Goal: Task Accomplishment & Management: Manage account settings

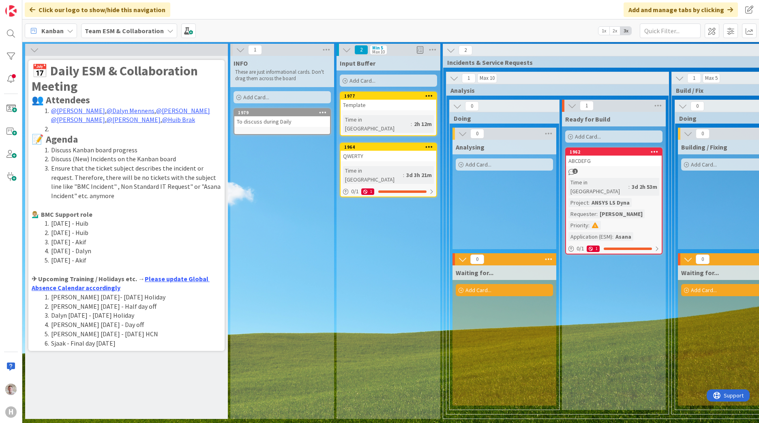
click at [137, 177] on li "Ensure that the ticket subject describes the incident or request. Therefore, th…" at bounding box center [131, 182] width 180 height 37
click at [88, 142] on h2 "📝 Agenda" at bounding box center [127, 140] width 190 height 12
click at [32, 52] on icon at bounding box center [34, 49] width 9 height 9
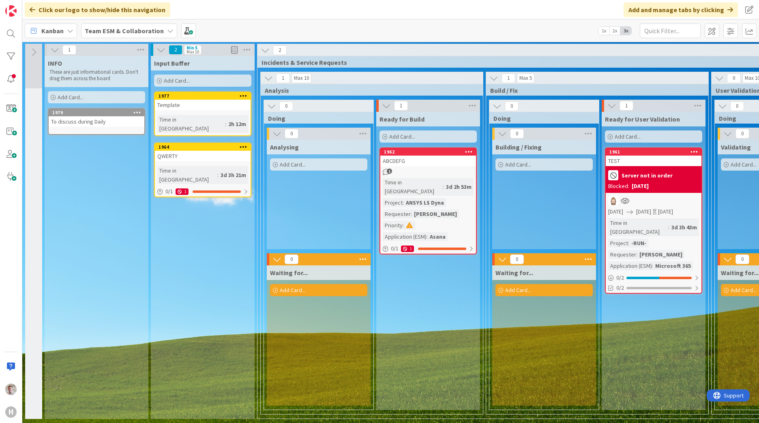
click at [34, 50] on icon at bounding box center [33, 52] width 9 height 9
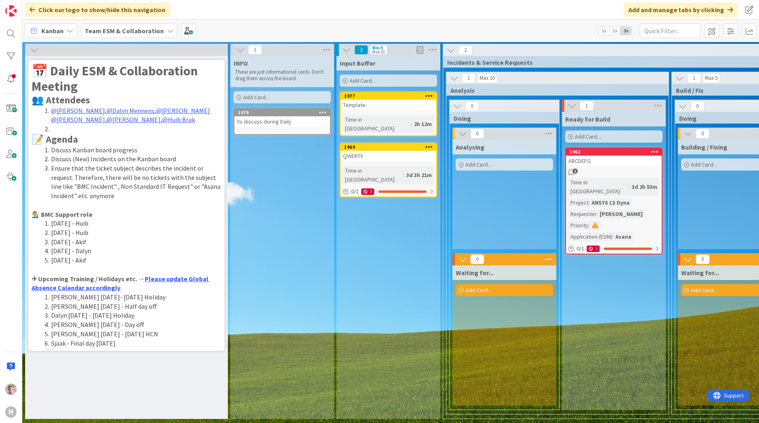
drag, startPoint x: 120, startPoint y: 235, endPoint x: 105, endPoint y: 225, distance: 18.2
click at [105, 226] on li "[DATE] - Huib" at bounding box center [131, 223] width 180 height 9
click at [707, 34] on span at bounding box center [712, 31] width 15 height 15
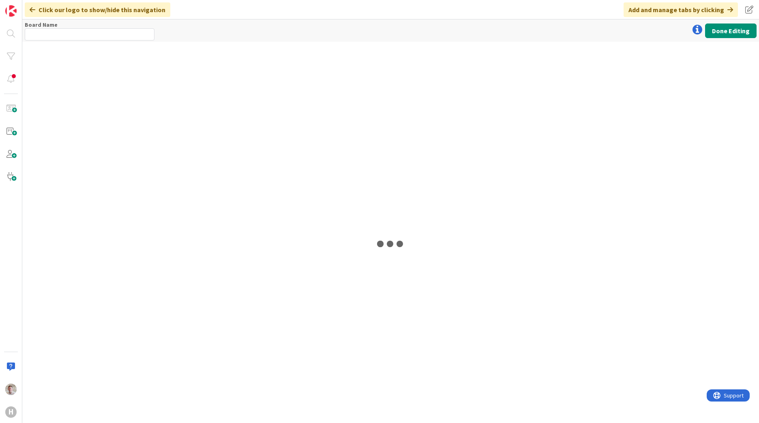
type input "Team ESM & Collaboration"
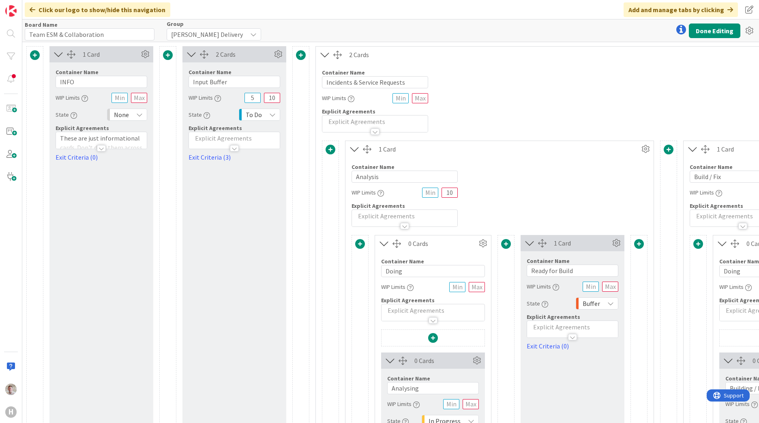
click at [77, 141] on div at bounding box center [101, 144] width 91 height 9
click at [79, 171] on p "These are just informational cards. Don't drag them across the board" at bounding box center [101, 173] width 83 height 28
click at [60, 52] on icon at bounding box center [58, 54] width 13 height 11
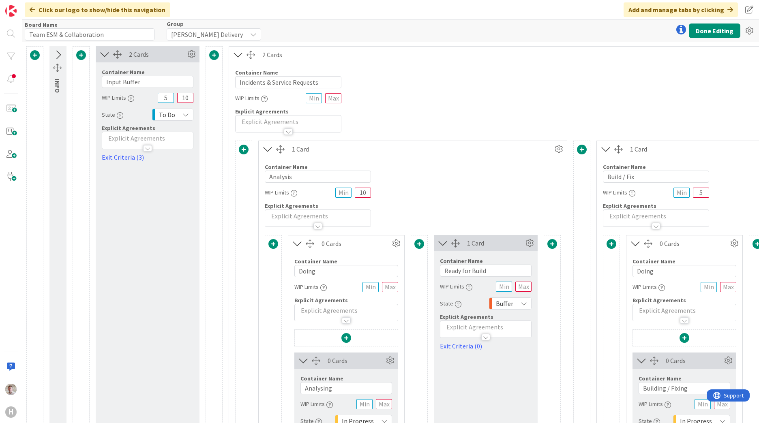
click at [57, 56] on icon at bounding box center [57, 55] width 13 height 11
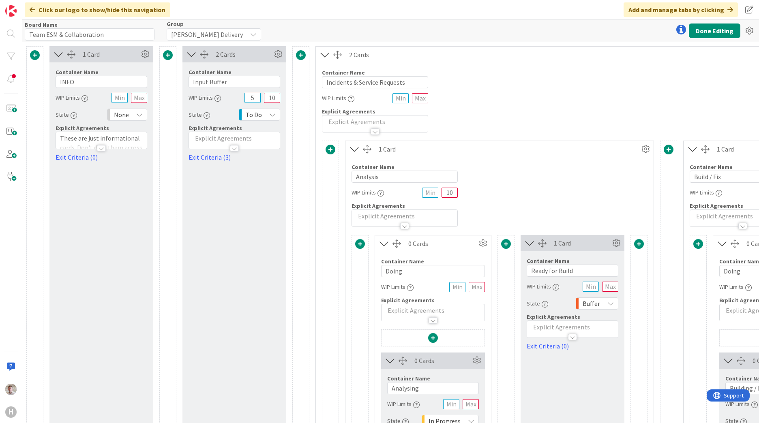
click at [80, 139] on p "These are just informational cards. Don't drag them across the board" at bounding box center [101, 148] width 83 height 28
click at [85, 248] on div "1 Card Container Name 4 / 64 INFO WIP Limits State None Explicit Agreements The…" at bounding box center [101, 359] width 104 height 627
click at [143, 57] on icon at bounding box center [145, 54] width 12 height 12
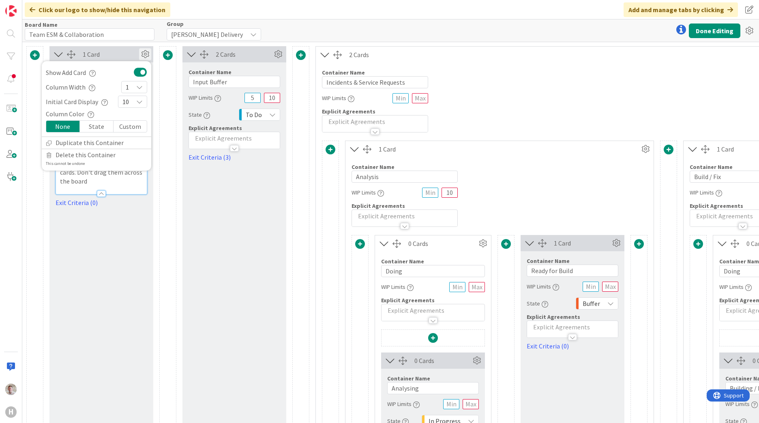
click at [77, 272] on div "1 Card Show Add Card Column Width 1 Initial Card Display 10 Column Color None S…" at bounding box center [101, 359] width 104 height 627
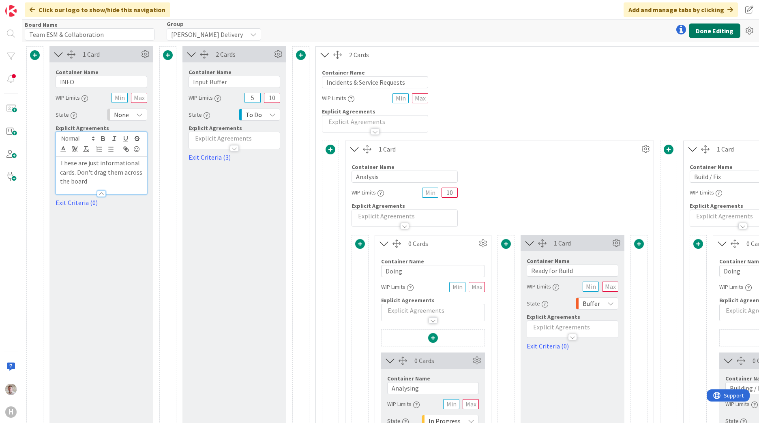
click at [725, 32] on button "Done Editing" at bounding box center [715, 31] width 52 height 15
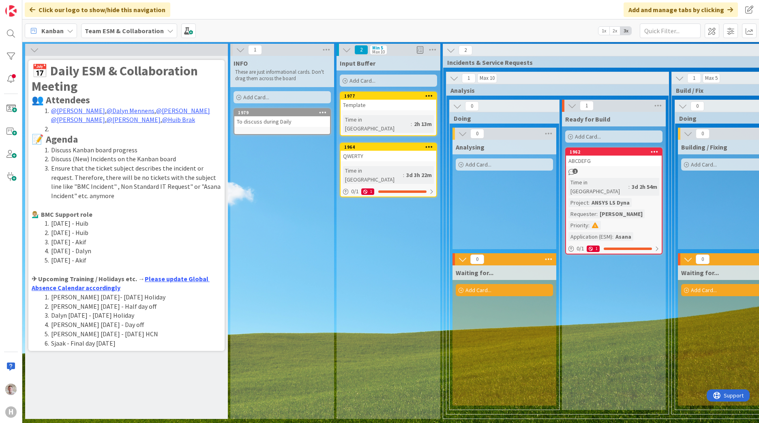
scroll to position [2, 0]
click at [120, 386] on div "📅 Daily ESM & Collaboration Meeting 👥 Attendees @Akif Cevik , @Dalyn Mennens , …" at bounding box center [127, 237] width 200 height 363
click at [82, 50] on div at bounding box center [126, 50] width 203 height 12
click at [39, 53] on icon at bounding box center [34, 49] width 9 height 9
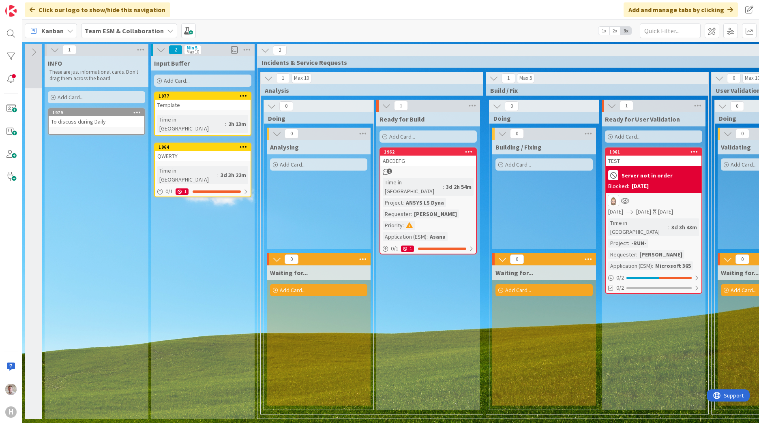
click at [34, 53] on icon at bounding box center [33, 52] width 9 height 9
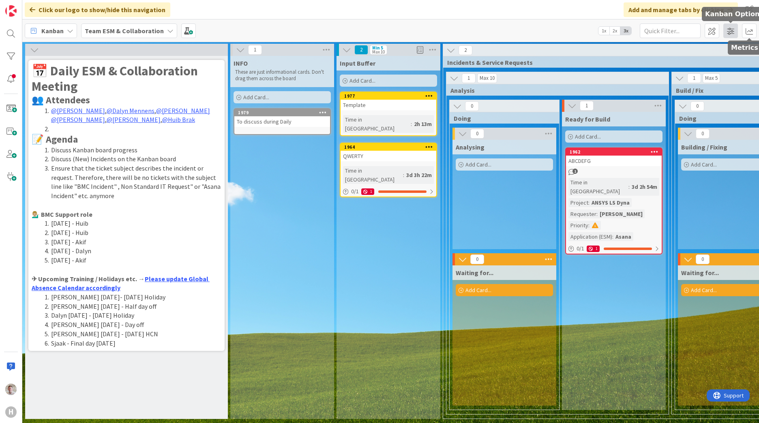
click at [731, 33] on span at bounding box center [731, 31] width 15 height 15
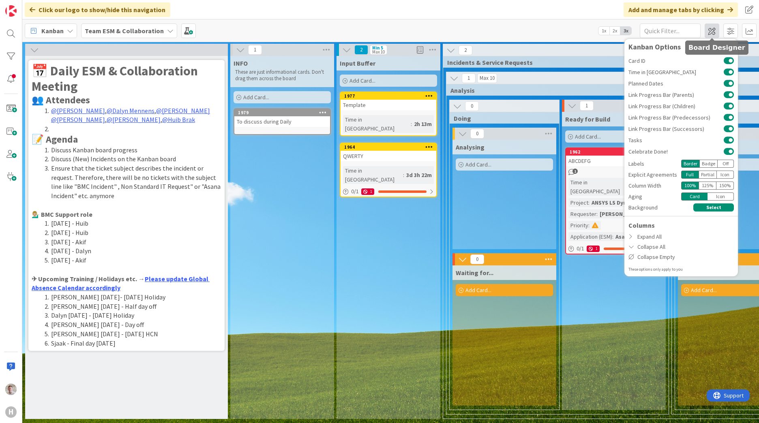
click at [713, 32] on span at bounding box center [712, 31] width 15 height 15
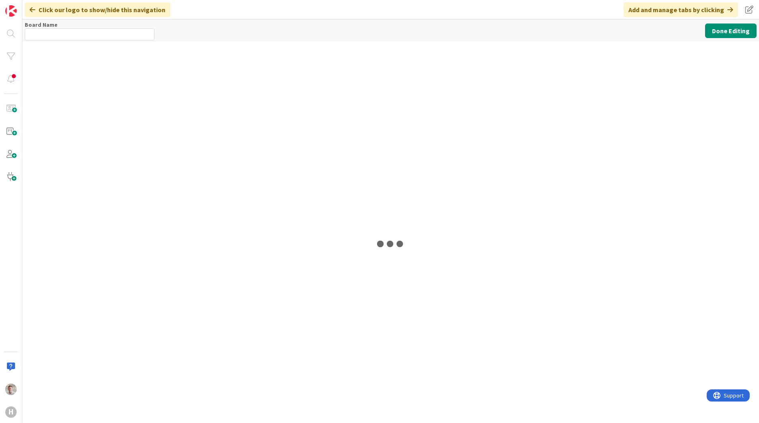
type input "Team ESM & Collaboration"
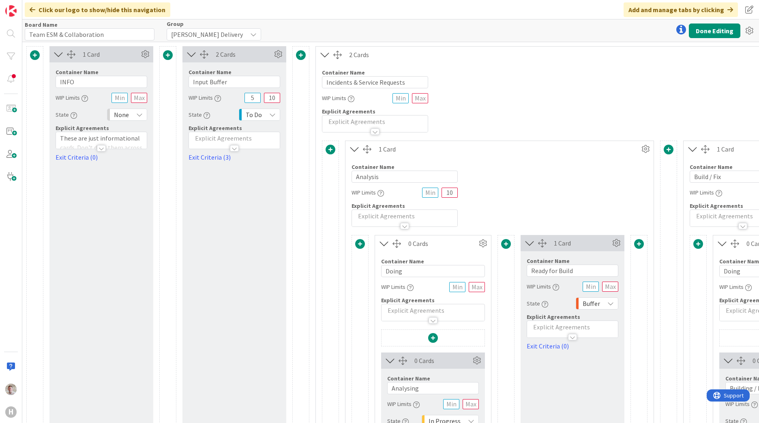
click at [100, 148] on div at bounding box center [101, 148] width 9 height 6
click at [42, 157] on div at bounding box center [34, 359] width 17 height 627
click at [36, 158] on div at bounding box center [34, 359] width 17 height 627
drag, startPoint x: 412, startPoint y: 84, endPoint x: 324, endPoint y: 77, distance: 88.3
click at [325, 78] on input "Incidents & Service Requests" at bounding box center [375, 82] width 106 height 12
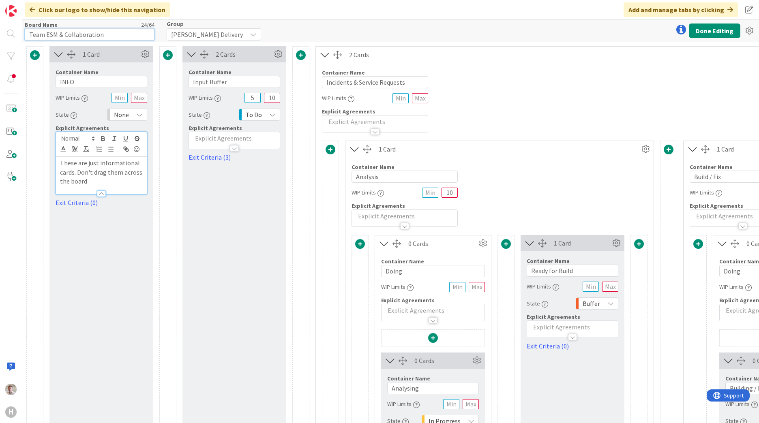
click at [84, 35] on input "Team ESM & Collaboration" at bounding box center [90, 34] width 130 height 12
click at [355, 82] on input "Incidents & Service Requests" at bounding box center [375, 82] width 106 height 12
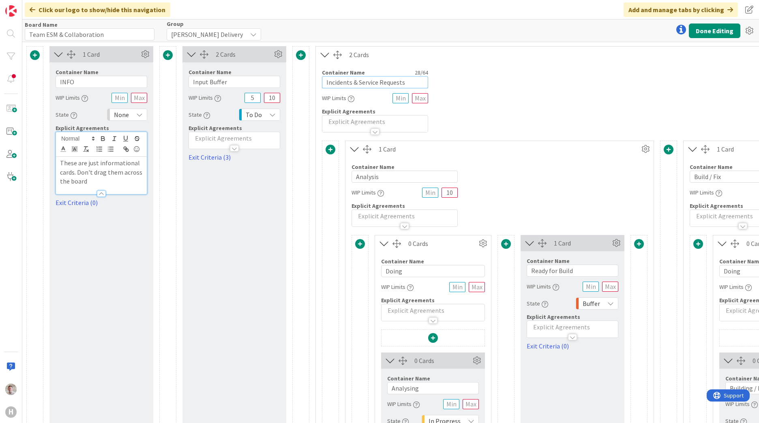
click at [355, 82] on input "Incidents & Service Requests" at bounding box center [375, 82] width 106 height 12
paste input "Team ESM & Collaboration"
type input "Team ESM & Collaboration"
click at [215, 36] on span "Huisman Delivery" at bounding box center [207, 34] width 72 height 11
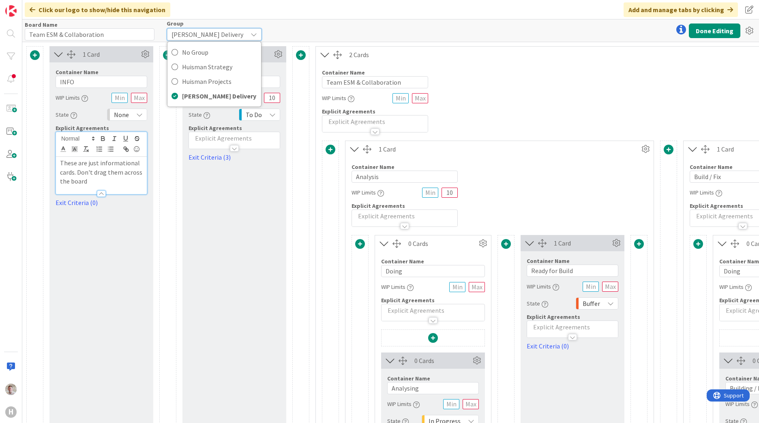
click at [215, 34] on span "Huisman Delivery" at bounding box center [208, 34] width 72 height 11
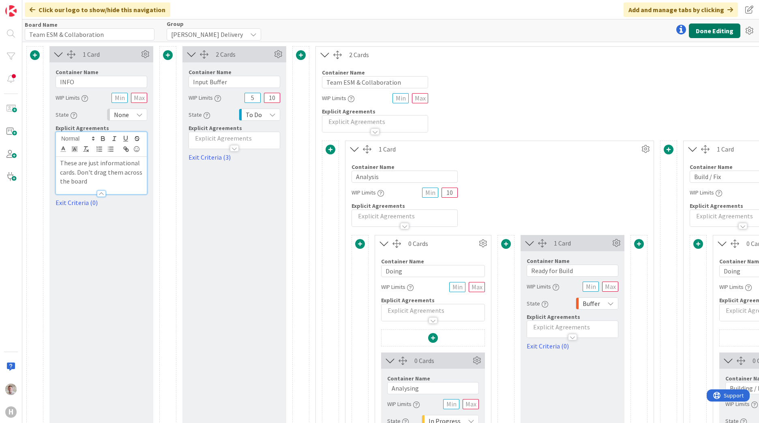
click at [724, 32] on button "Done Editing" at bounding box center [715, 31] width 52 height 15
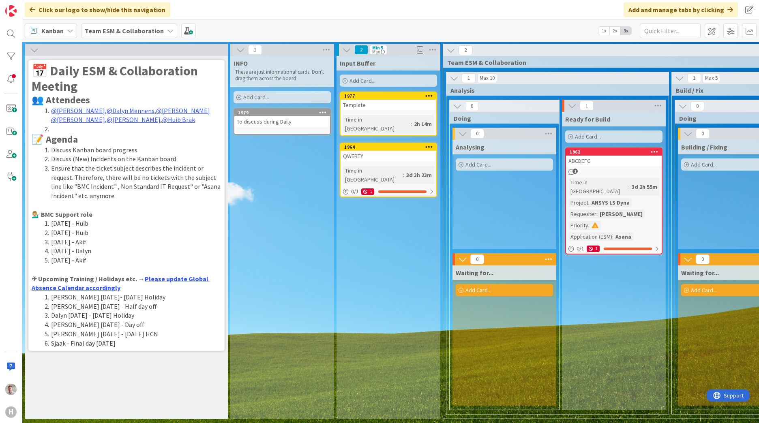
click at [36, 52] on icon at bounding box center [34, 49] width 9 height 9
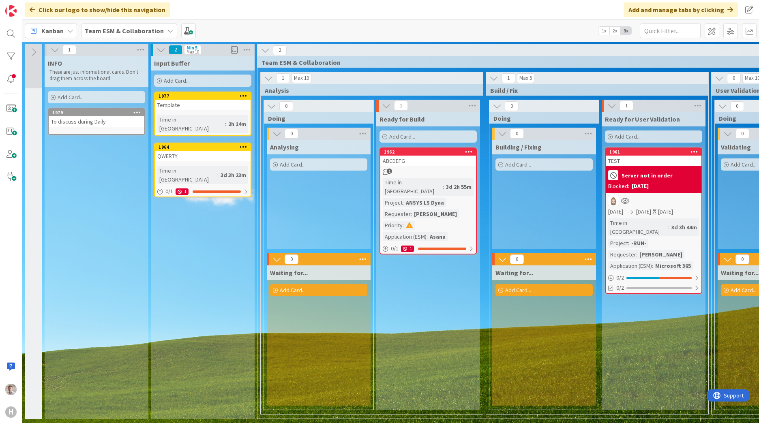
click at [34, 51] on icon at bounding box center [33, 52] width 9 height 9
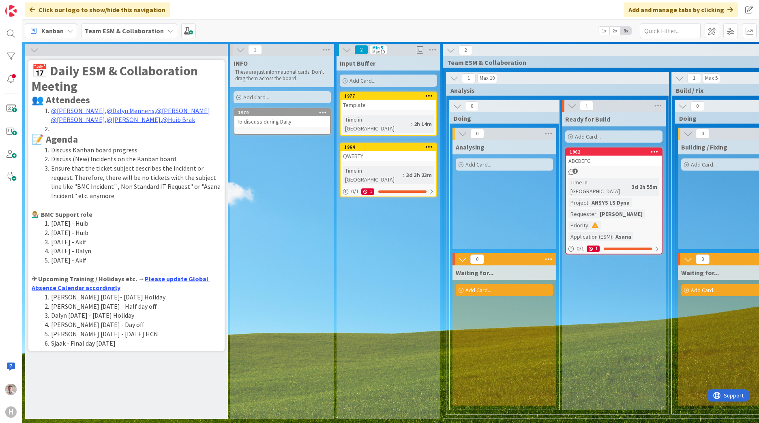
click at [36, 49] on icon at bounding box center [34, 49] width 9 height 9
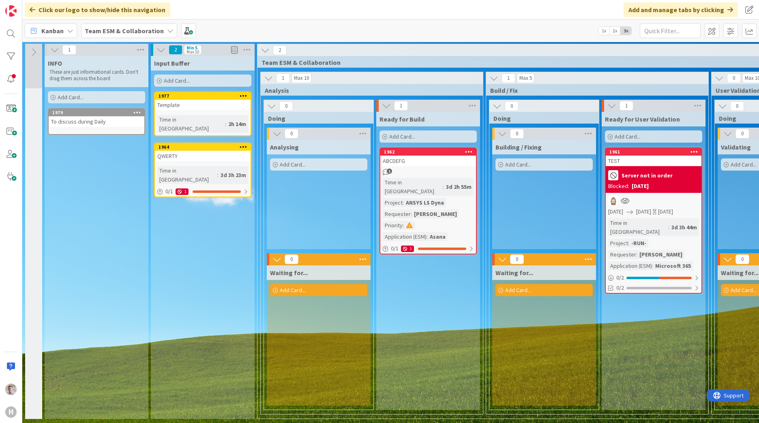
click at [36, 49] on icon at bounding box center [33, 52] width 9 height 9
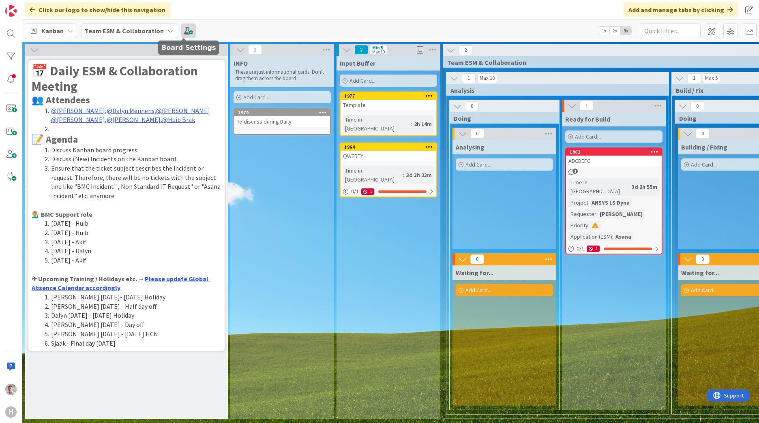
click at [183, 29] on span at bounding box center [188, 31] width 15 height 15
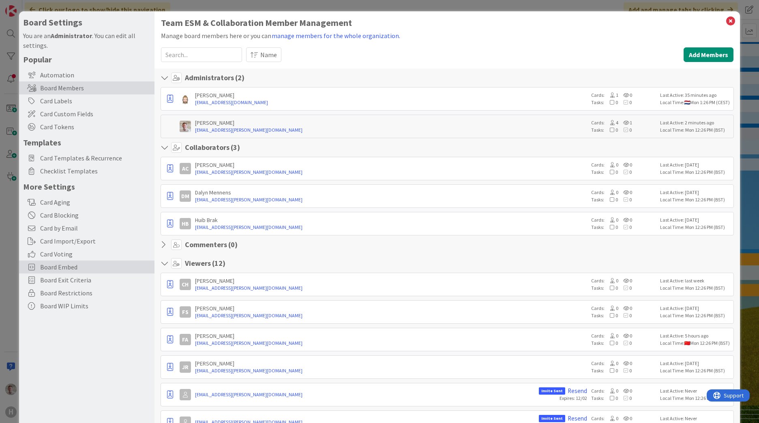
click at [73, 266] on span "Board Embed" at bounding box center [95, 267] width 110 height 10
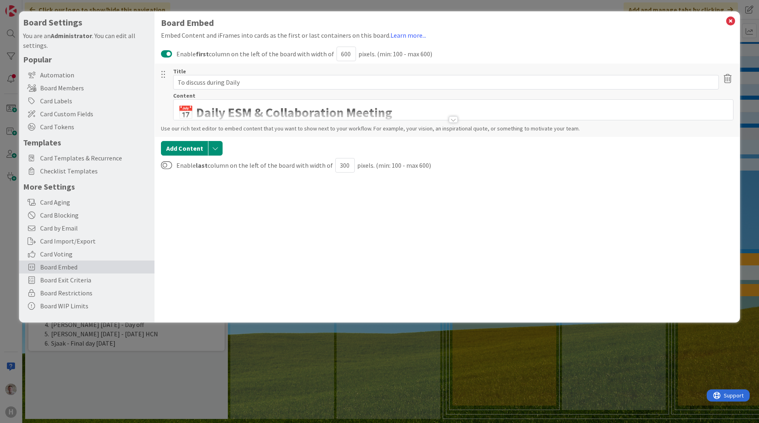
click at [286, 118] on div at bounding box center [454, 116] width 560 height 9
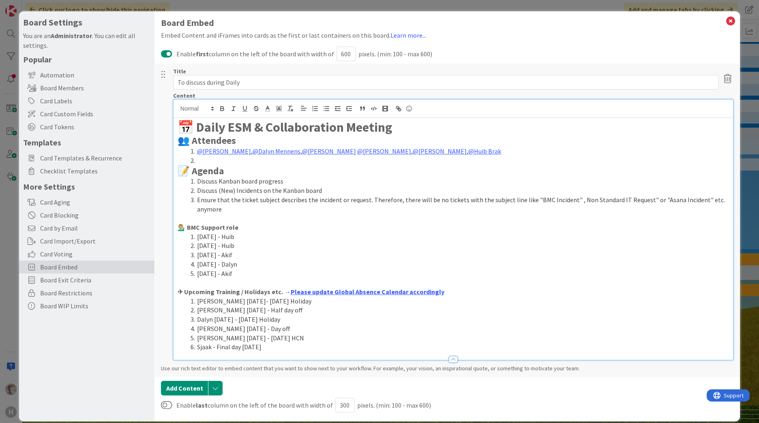
click at [169, 54] on button at bounding box center [166, 54] width 11 height 10
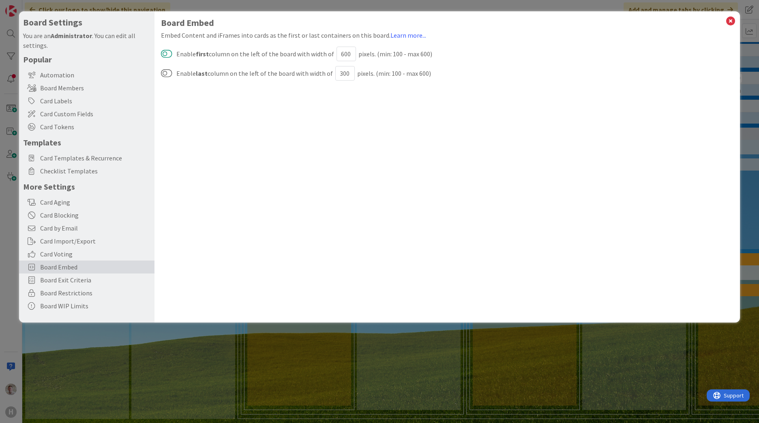
click at [172, 56] on button at bounding box center [166, 54] width 11 height 10
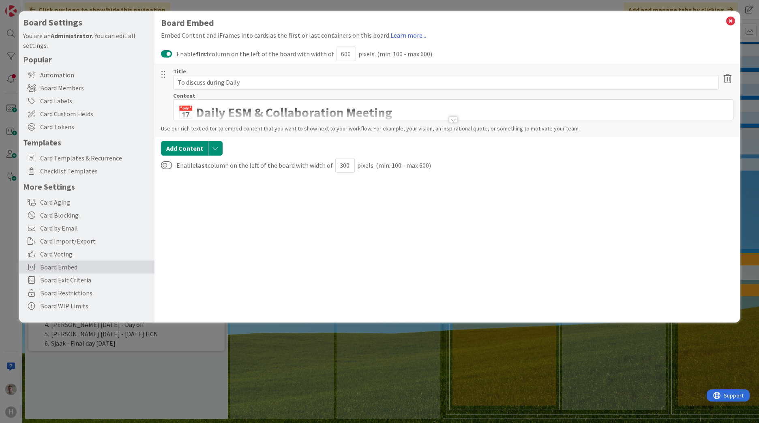
click at [166, 56] on button at bounding box center [166, 54] width 11 height 10
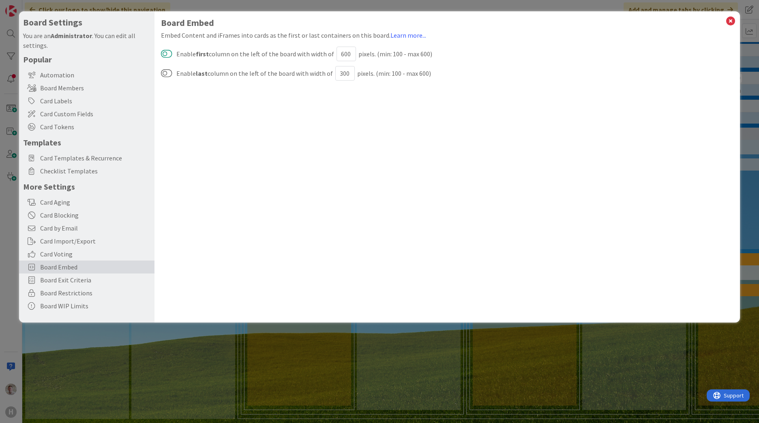
click at [166, 56] on button at bounding box center [166, 54] width 11 height 10
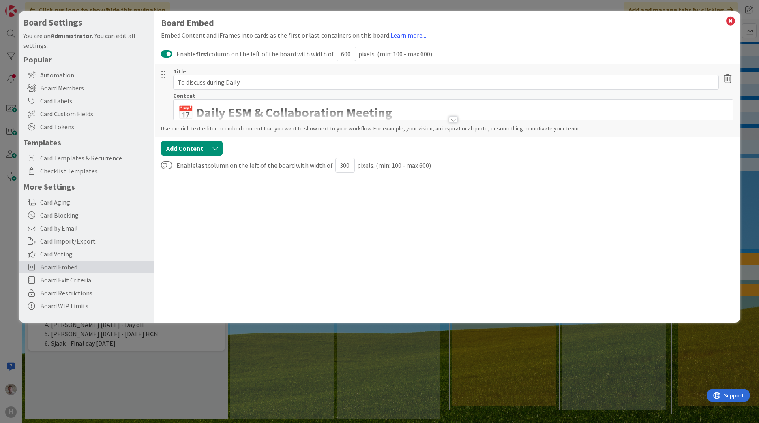
click at [455, 117] on div at bounding box center [453, 119] width 9 height 6
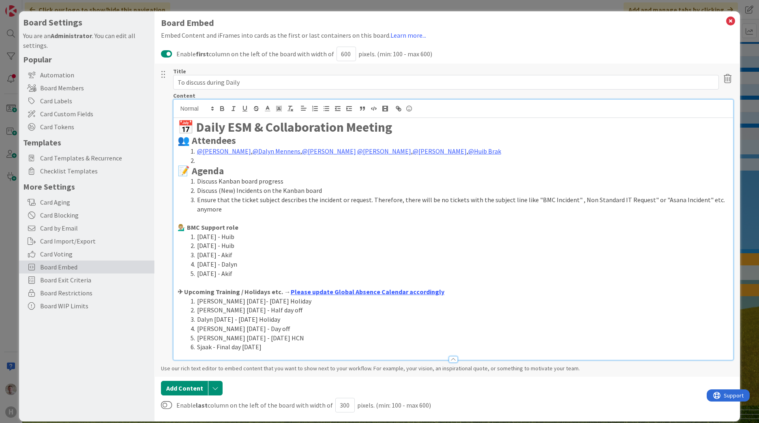
click at [318, 256] on li "[DATE] - Akif" at bounding box center [458, 255] width 542 height 9
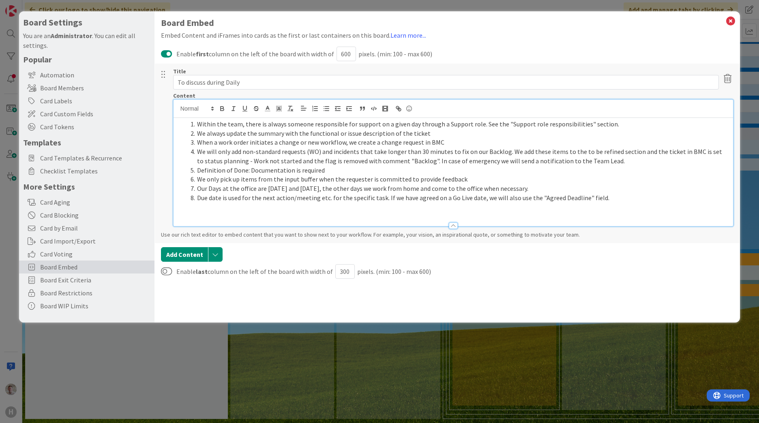
click at [206, 124] on li "Within the team, there is always someone responsible for support on a given day…" at bounding box center [458, 124] width 542 height 9
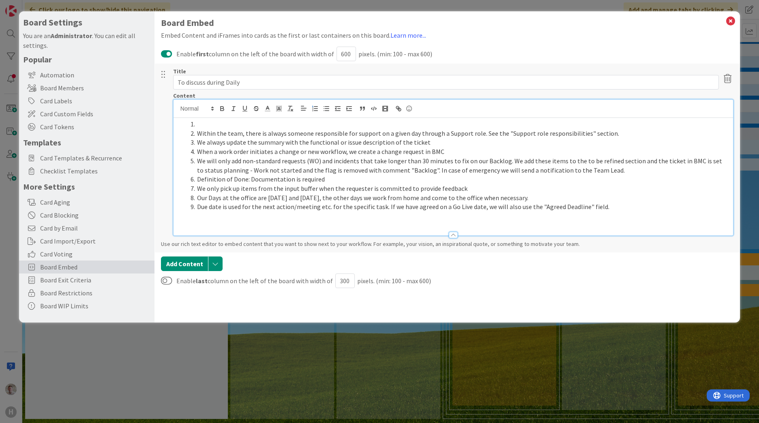
click at [209, 128] on li at bounding box center [458, 124] width 542 height 9
drag, startPoint x: 225, startPoint y: 126, endPoint x: 145, endPoint y: 126, distance: 79.9
click at [145, 126] on div "Board Settings You are an Administrator . You can edit all settings. Popular Au…" at bounding box center [379, 167] width 721 height 312
click at [225, 112] on button "button" at bounding box center [222, 109] width 11 height 10
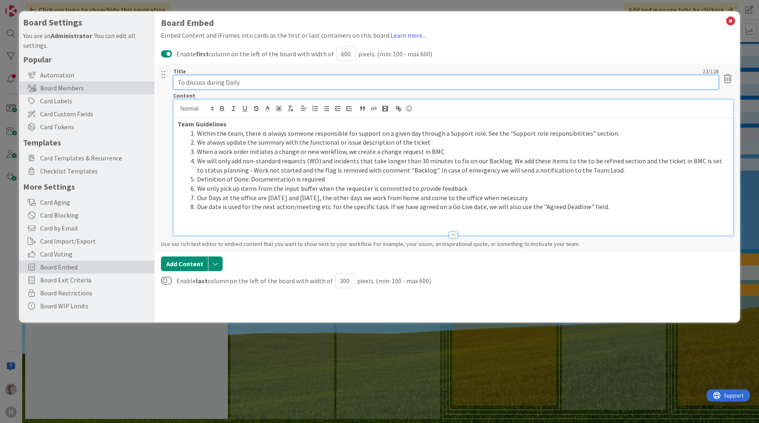
drag, startPoint x: 251, startPoint y: 82, endPoint x: 83, endPoint y: 82, distance: 167.9
click at [91, 81] on div "Board Settings You are an Administrator . You can edit all settings. Popular Au…" at bounding box center [379, 167] width 721 height 312
type input "Team Guidelines"
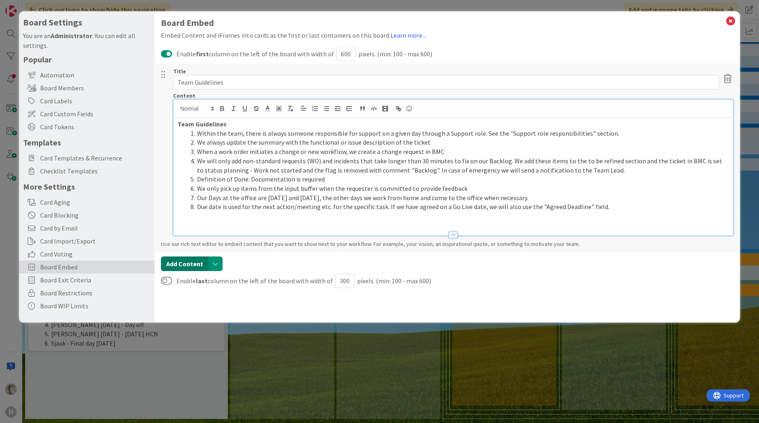
click at [181, 265] on button "Add Content" at bounding box center [184, 264] width 47 height 15
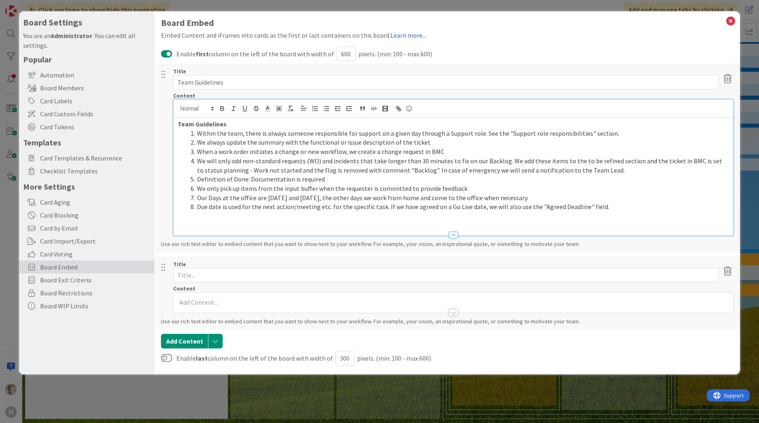
click at [728, 268] on icon at bounding box center [728, 271] width 12 height 10
click at [660, 303] on button "Delete" at bounding box center [651, 301] width 30 height 15
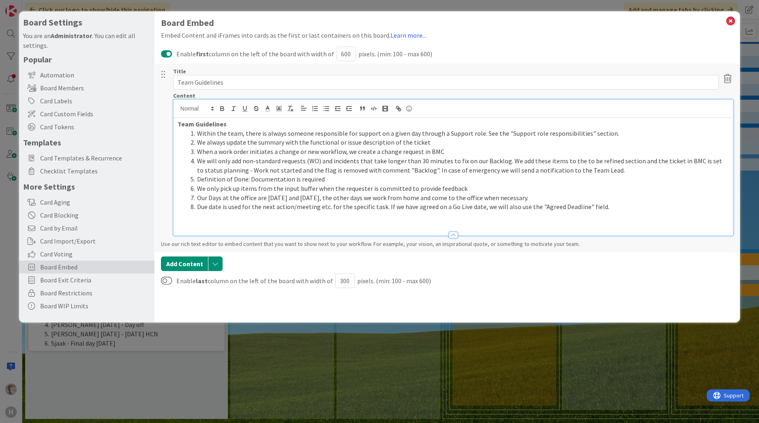
click at [671, 43] on div "Board Embed Embed Content and iFrames into cards as the first or last container…" at bounding box center [447, 154] width 573 height 273
click at [728, 24] on icon at bounding box center [731, 20] width 11 height 11
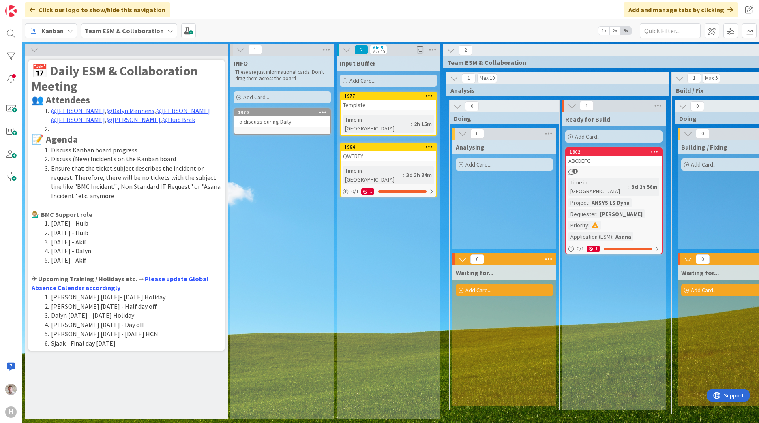
click at [99, 167] on li "Ensure that the ticket subject describes the incident or request. Therefore, th…" at bounding box center [131, 182] width 180 height 37
click at [733, 30] on span at bounding box center [731, 31] width 15 height 15
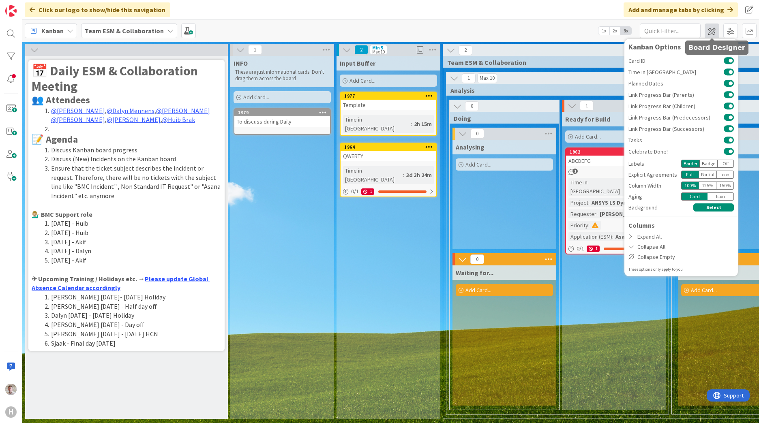
click at [718, 31] on span at bounding box center [712, 31] width 15 height 15
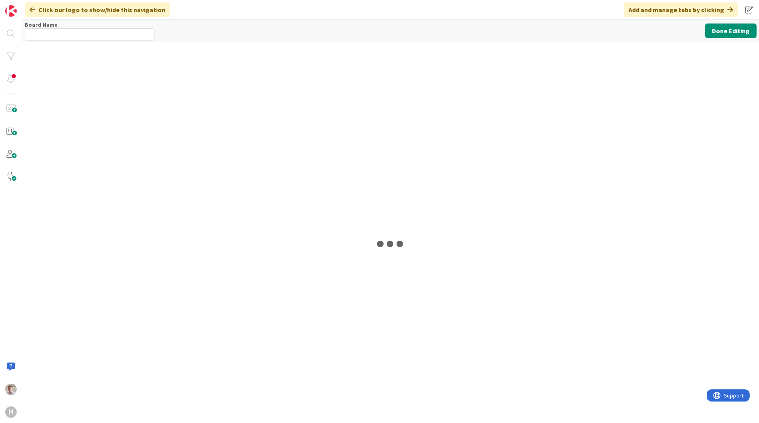
type input "Team ESM & Collaboration"
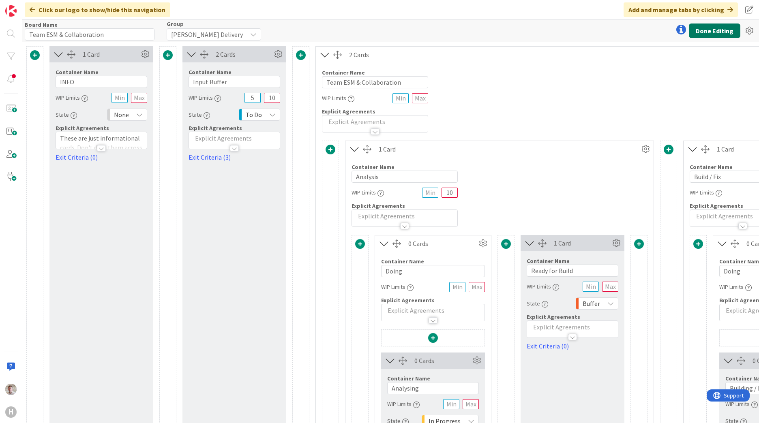
click at [721, 30] on button "Done Editing" at bounding box center [715, 31] width 52 height 15
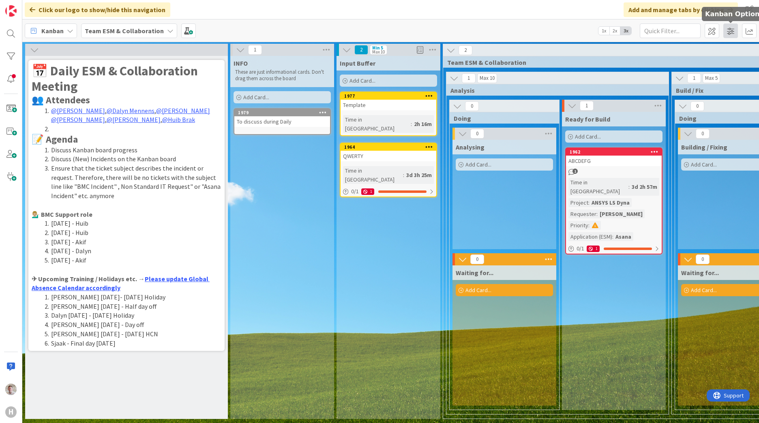
click at [731, 34] on span at bounding box center [731, 31] width 15 height 15
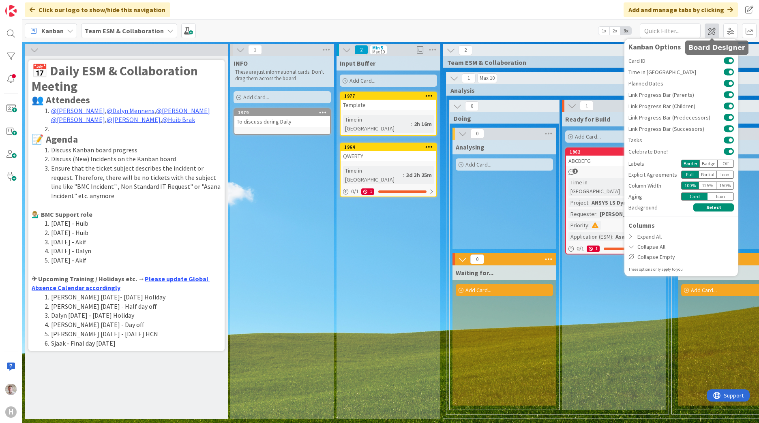
click at [714, 28] on span at bounding box center [712, 31] width 15 height 15
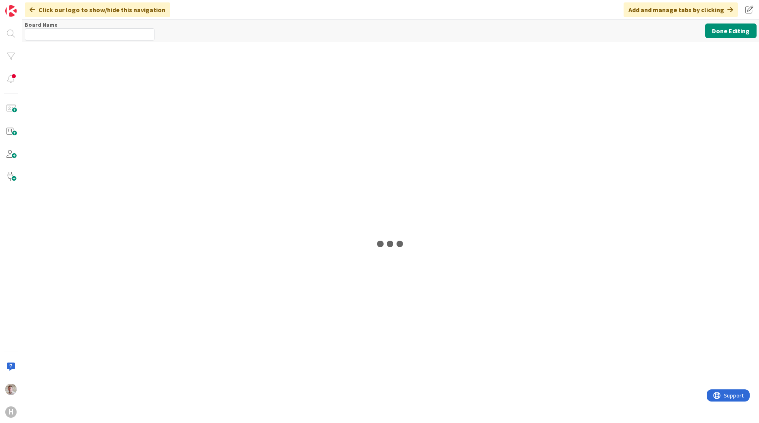
type input "Team ESM & Collaboration"
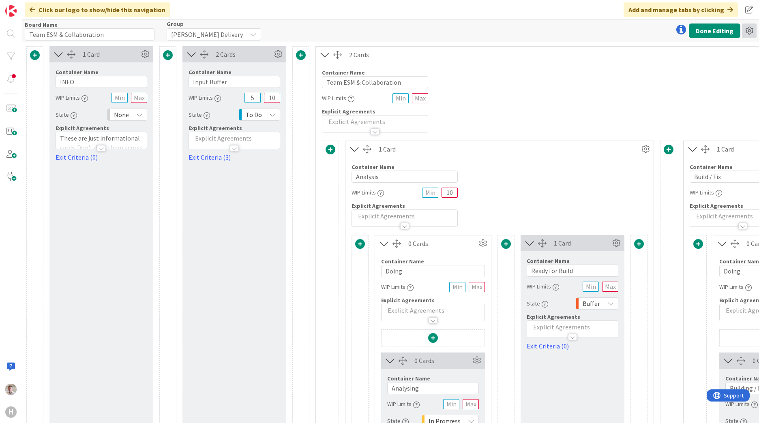
click at [747, 31] on icon at bounding box center [749, 31] width 15 height 15
click at [404, 26] on div "Board Name 24 / 64 Team ESM & Collaboration Group Huisman Delivery Done Editing…" at bounding box center [390, 30] width 737 height 22
click at [719, 28] on button "Done Editing" at bounding box center [715, 31] width 52 height 15
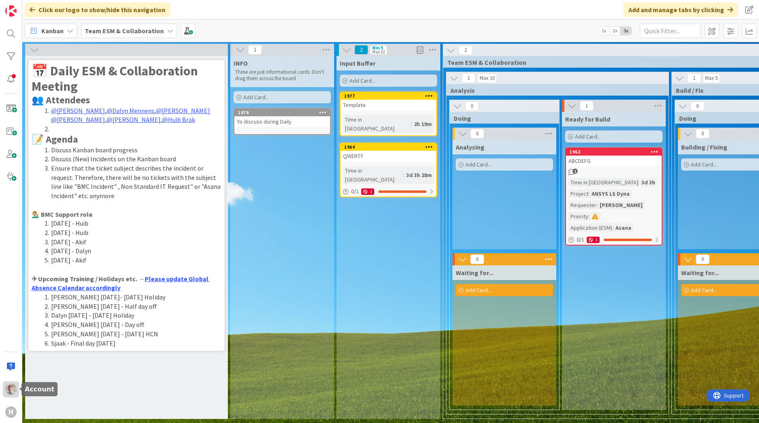
click at [13, 395] on div at bounding box center [11, 390] width 16 height 16
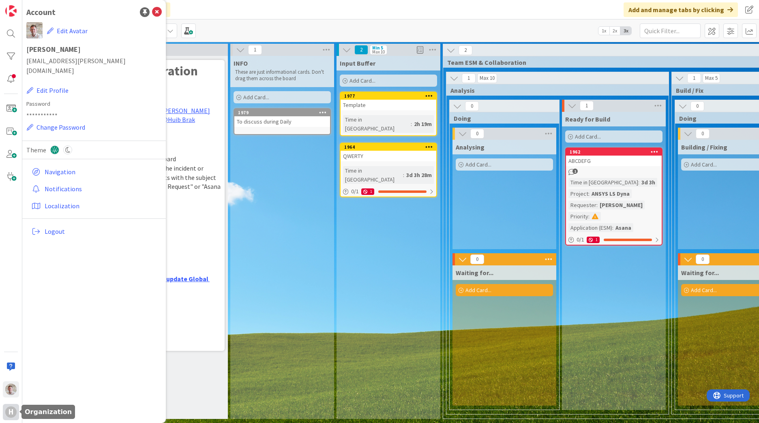
click at [6, 412] on div "H" at bounding box center [10, 412] width 11 height 11
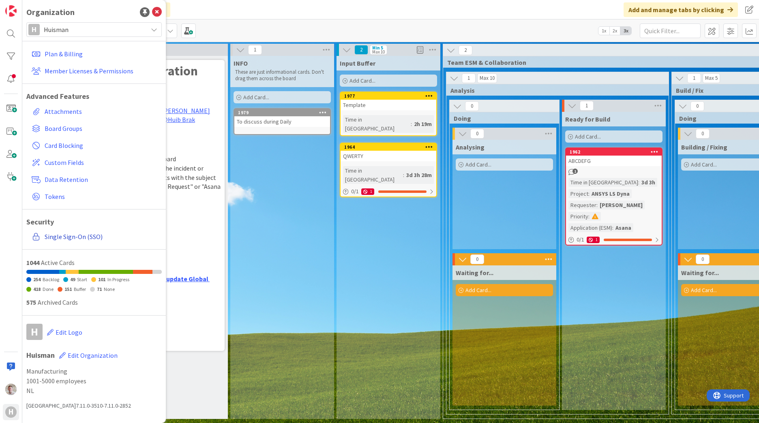
click at [62, 236] on link "Single Sign-On (SSO)" at bounding box center [94, 237] width 133 height 15
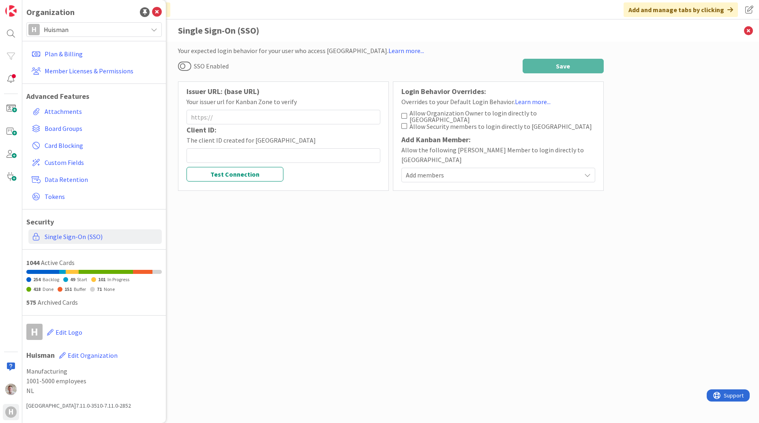
click at [453, 114] on span "Allow Organization Owner to login directly to Kanban Zone" at bounding box center [503, 116] width 186 height 13
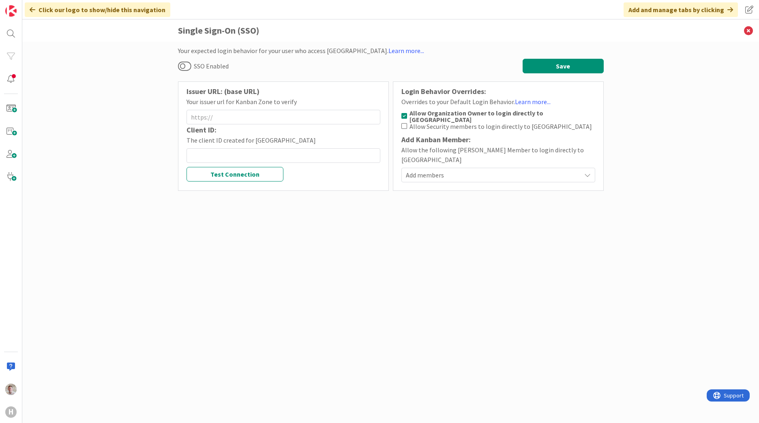
click at [443, 123] on span "Allow Security members to login directly to Kanban Zone" at bounding box center [501, 126] width 183 height 6
click at [432, 176] on span "Add members" at bounding box center [493, 181] width 175 height 10
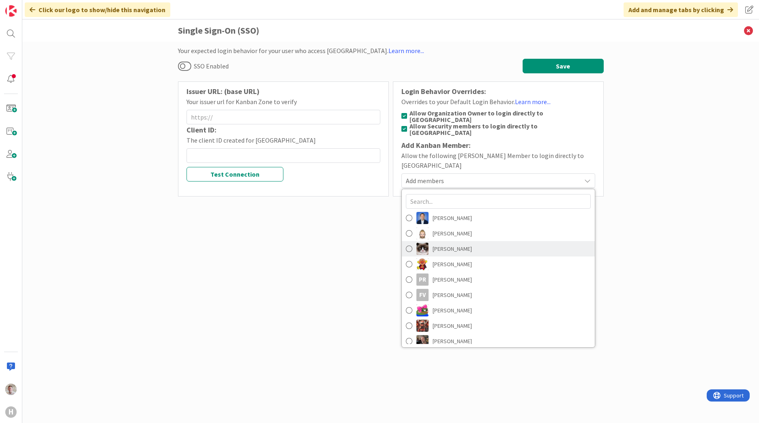
click at [409, 243] on span at bounding box center [409, 249] width 6 height 12
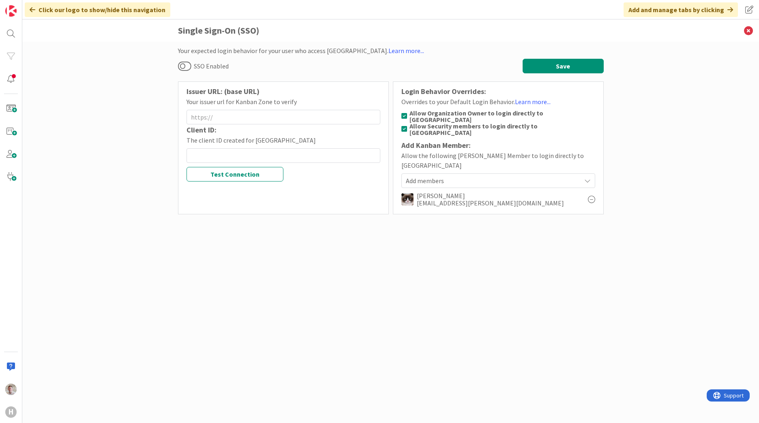
click at [472, 200] on div "kevandijk@huisman-nl.com" at bounding box center [502, 203] width 171 height 7
click at [429, 176] on span "Add members" at bounding box center [493, 181] width 175 height 10
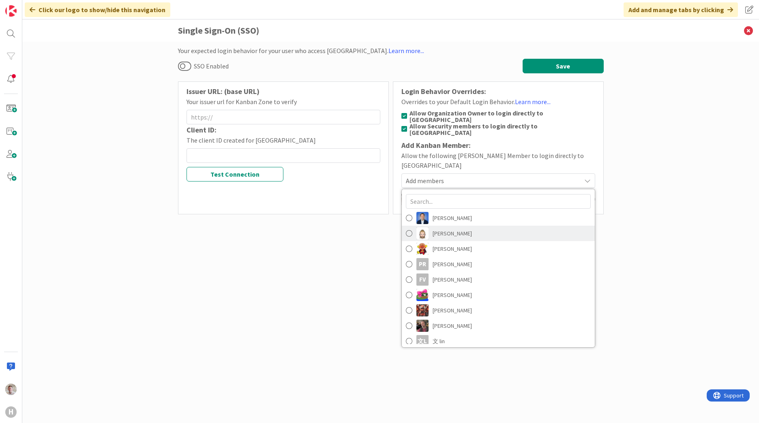
click at [408, 228] on span at bounding box center [409, 234] width 6 height 12
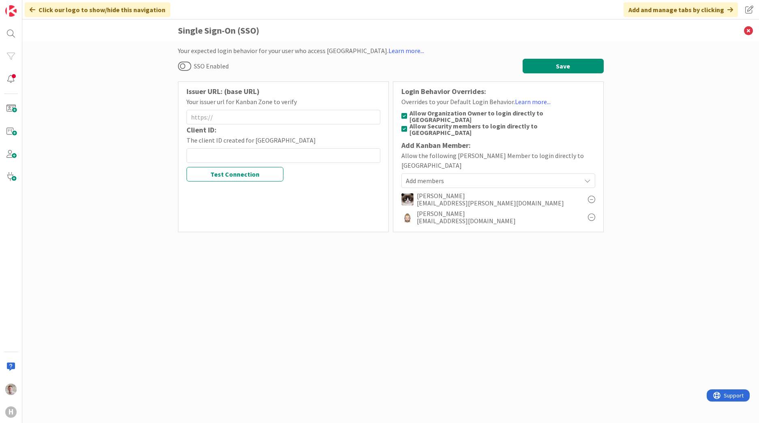
click at [348, 273] on div "Your expected login behavior for your user who access Kanban Zone. Learn more..…" at bounding box center [391, 224] width 426 height 357
click at [434, 174] on div "Add members" at bounding box center [499, 181] width 194 height 15
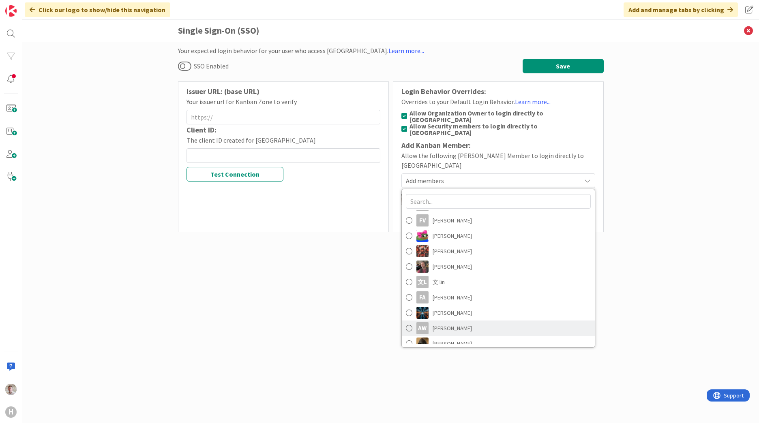
scroll to position [81, 0]
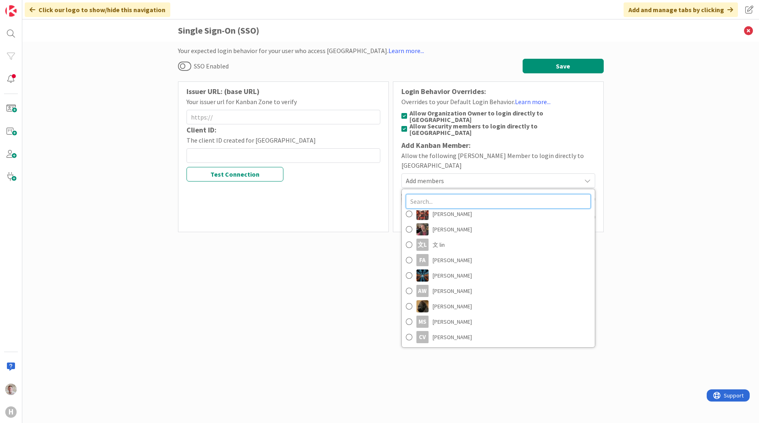
click at [436, 194] on input "text" at bounding box center [498, 201] width 185 height 15
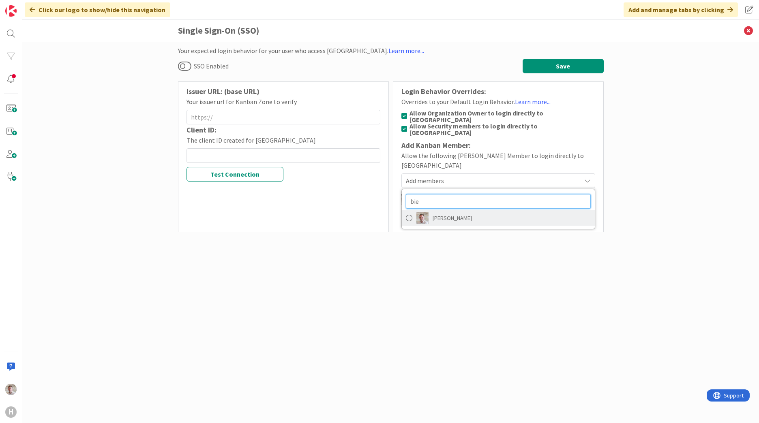
type input "bie"
click at [410, 212] on span at bounding box center [409, 218] width 6 height 12
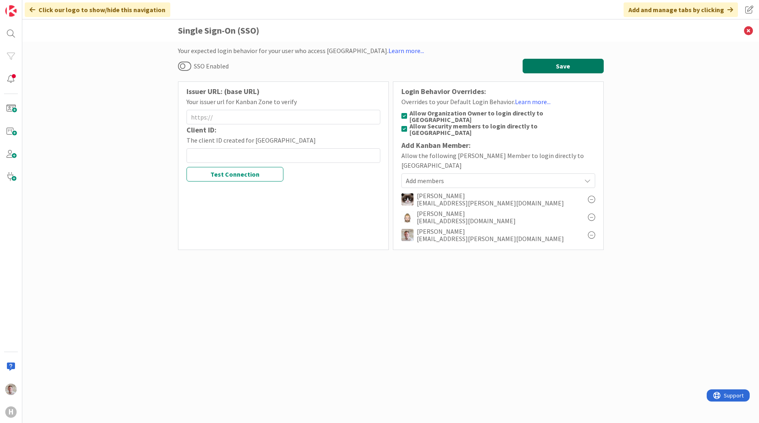
click at [564, 65] on button "Save" at bounding box center [563, 66] width 81 height 15
click at [221, 116] on input at bounding box center [284, 117] width 194 height 15
paste input "[URL][DOMAIN_NAME]"
type input "[URL][DOMAIN_NAME]"
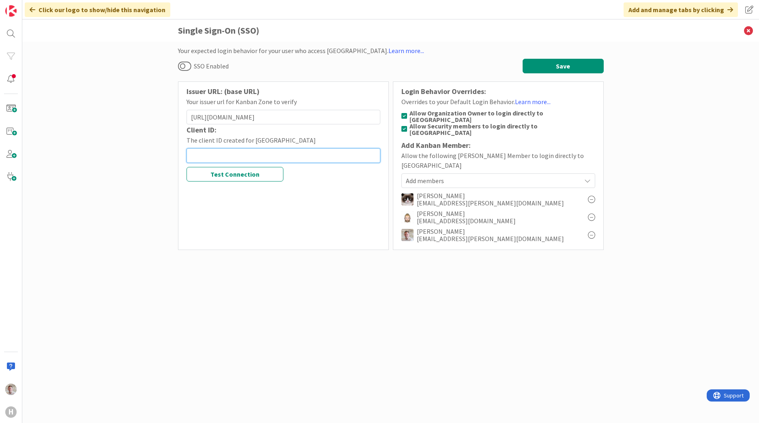
click at [246, 157] on input at bounding box center [284, 155] width 194 height 15
click at [221, 157] on input at bounding box center [284, 155] width 194 height 15
paste input "56878d46-b86b-4768-bbb0-01250c73968f"
type input "56878d46-b86b-4768-bbb0-01250c73968f"
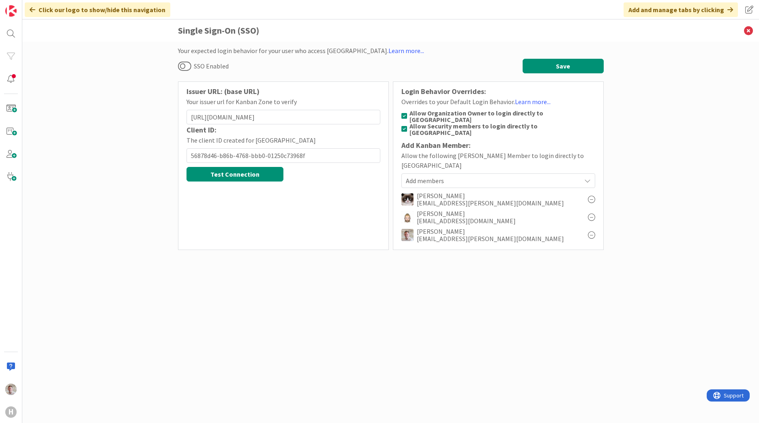
click at [215, 174] on button "Test Connection" at bounding box center [235, 174] width 97 height 15
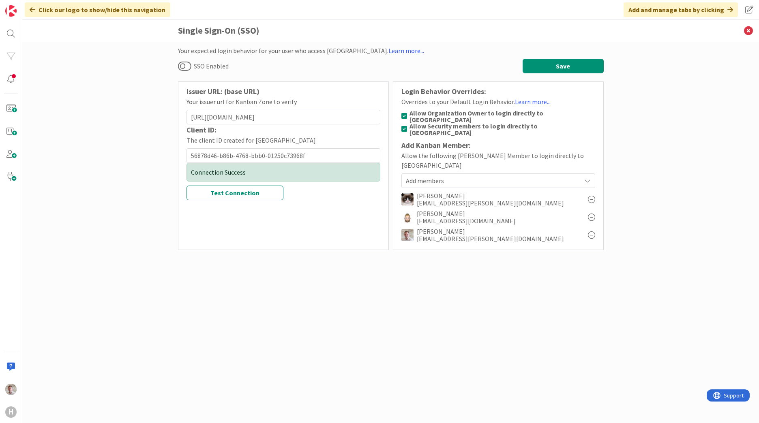
click at [425, 176] on span "Add members" at bounding box center [493, 181] width 175 height 10
click at [394, 309] on div "Your expected login behavior for your user who access Kanban Zone. Learn more..…" at bounding box center [391, 224] width 426 height 357
click at [556, 67] on button "Save" at bounding box center [563, 66] width 81 height 15
click at [182, 64] on button "SSO Enabled" at bounding box center [184, 66] width 13 height 11
click at [554, 67] on button "Save" at bounding box center [563, 66] width 81 height 15
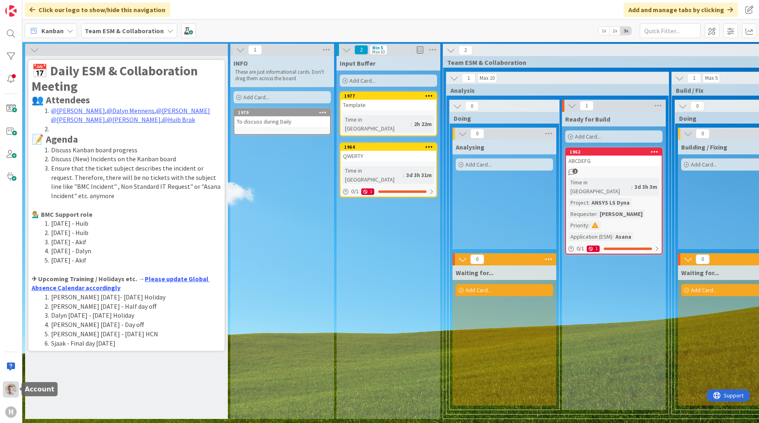
click at [11, 390] on img at bounding box center [10, 389] width 11 height 11
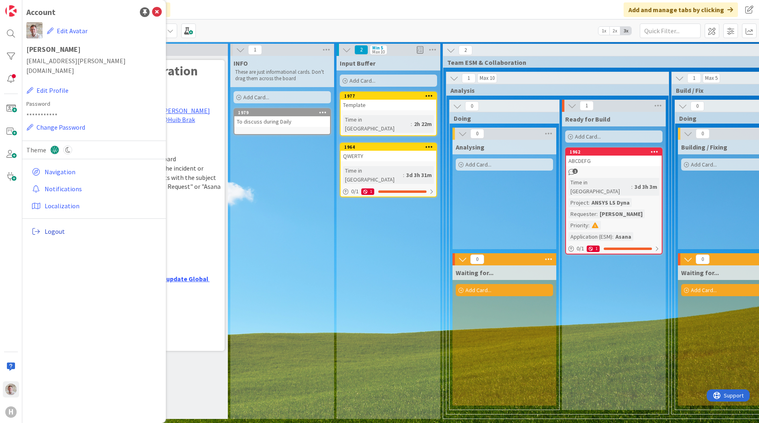
click at [61, 227] on span "Logout" at bounding box center [102, 232] width 114 height 10
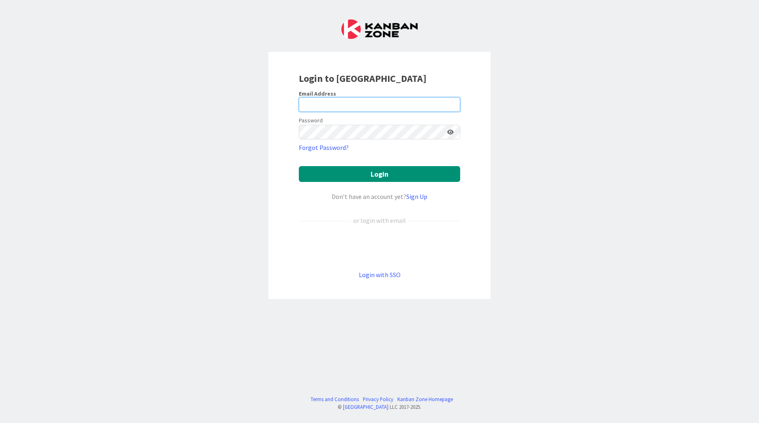
type input "[EMAIL_ADDRESS][PERSON_NAME][DOMAIN_NAME]"
click at [383, 279] on div "Login with SSO" at bounding box center [379, 275] width 161 height 10
click at [384, 275] on link "Login with SSO" at bounding box center [380, 275] width 42 height 8
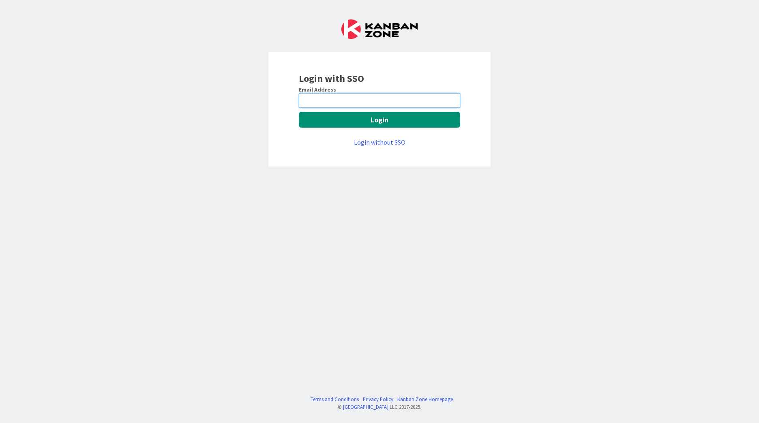
click at [309, 103] on input "email" at bounding box center [379, 100] width 161 height 15
type input "[EMAIL_ADDRESS][PERSON_NAME][DOMAIN_NAME]"
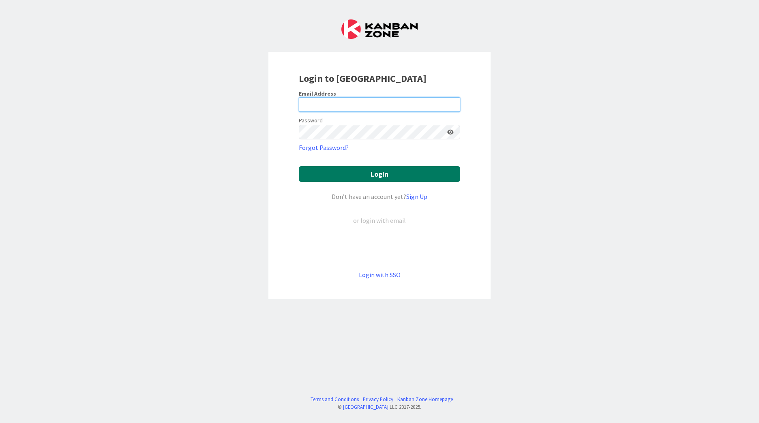
type input "[EMAIL_ADDRESS][PERSON_NAME][DOMAIN_NAME]"
click at [380, 170] on button "Login" at bounding box center [379, 174] width 161 height 16
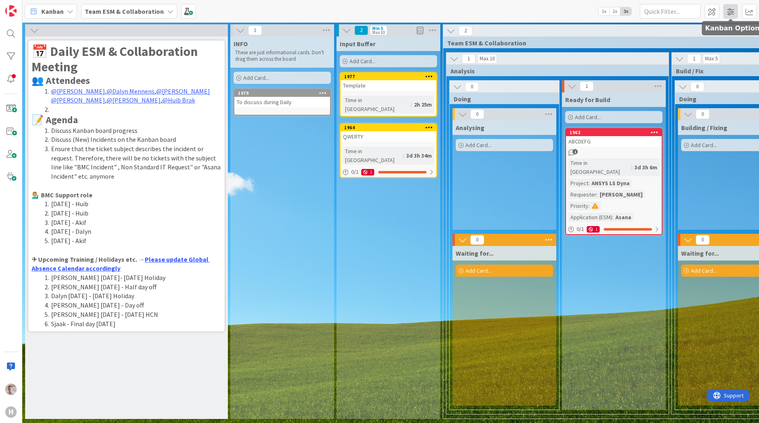
click at [730, 8] on span at bounding box center [731, 11] width 15 height 15
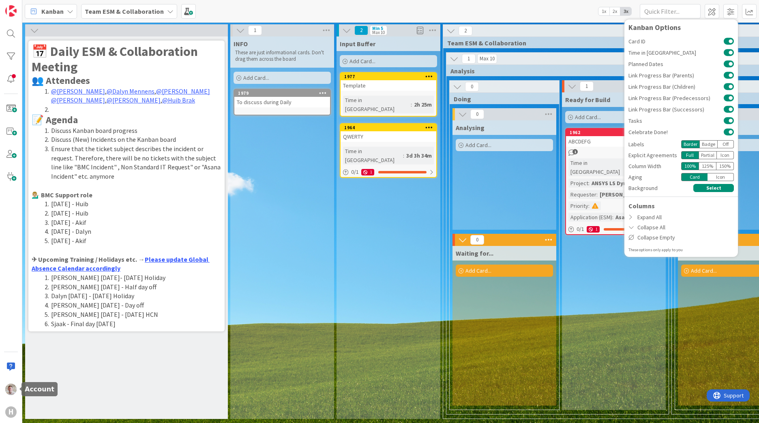
click at [2, 391] on div "H" at bounding box center [11, 211] width 22 height 423
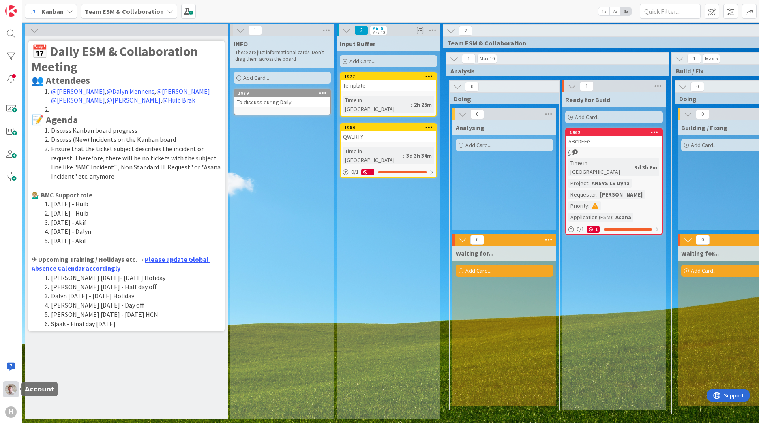
click at [12, 390] on img at bounding box center [10, 389] width 11 height 11
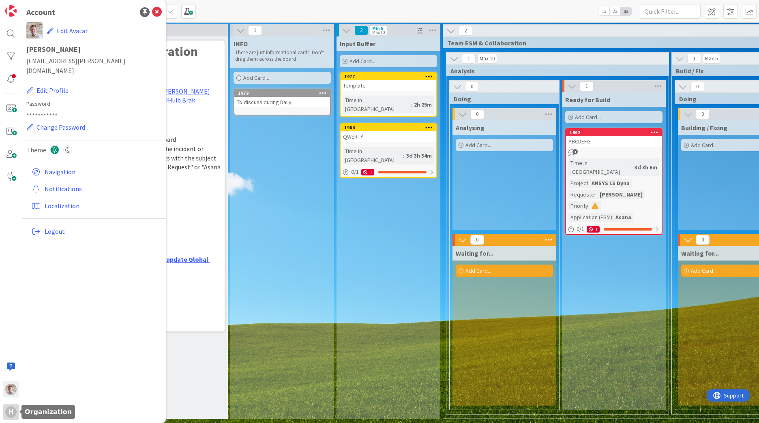
click at [10, 410] on div "H" at bounding box center [10, 412] width 11 height 11
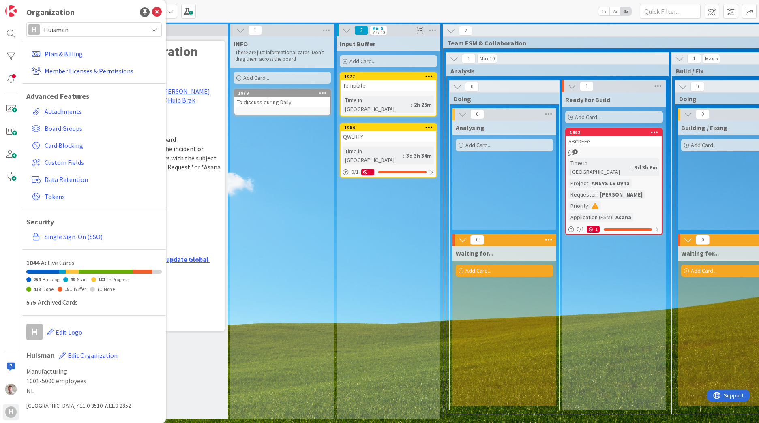
click at [68, 70] on link "Member Licenses & Permissions" at bounding box center [94, 71] width 133 height 15
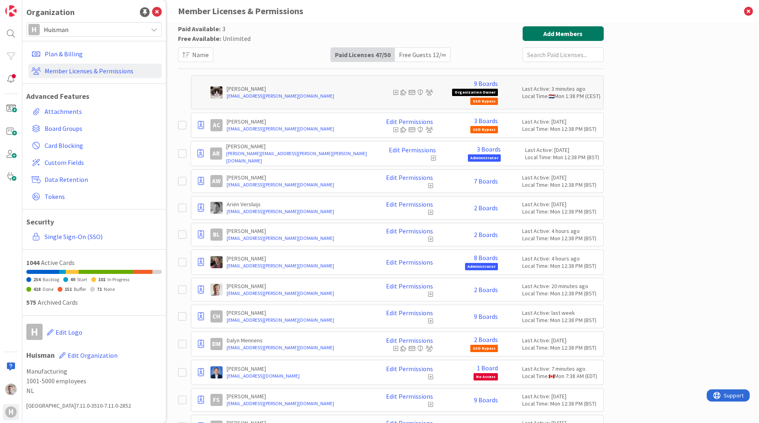
click at [575, 30] on button "Add Members" at bounding box center [563, 33] width 81 height 15
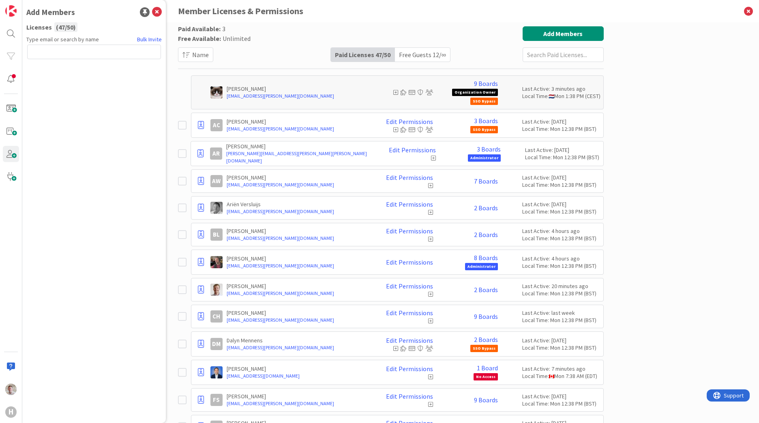
click at [59, 55] on input "text" at bounding box center [94, 52] width 134 height 15
type input "ptrifu@huisman-nl.com"
click at [32, 71] on button "Send Invite" at bounding box center [48, 69] width 43 height 15
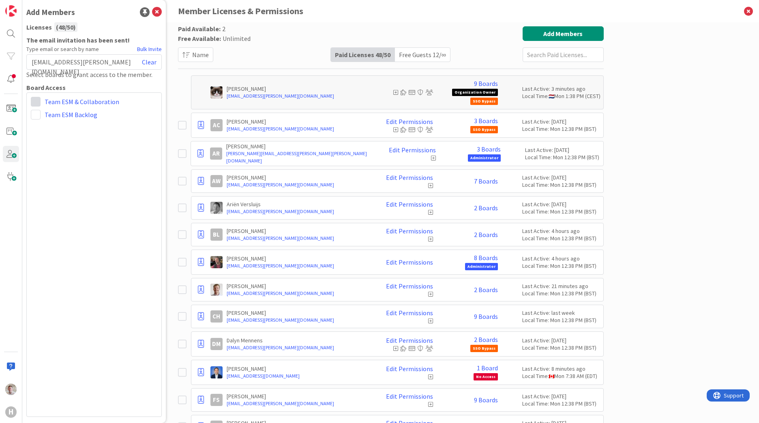
click at [37, 101] on span at bounding box center [36, 102] width 10 height 10
click at [44, 242] on div "Administrator Collaborator Commenter Viewer Team ESM & Collaboration Team ESM B…" at bounding box center [93, 254] width 135 height 325
click at [33, 101] on span at bounding box center [36, 102] width 10 height 10
click at [39, 145] on icon at bounding box center [38, 148] width 6 height 12
click at [37, 114] on span at bounding box center [36, 115] width 10 height 10
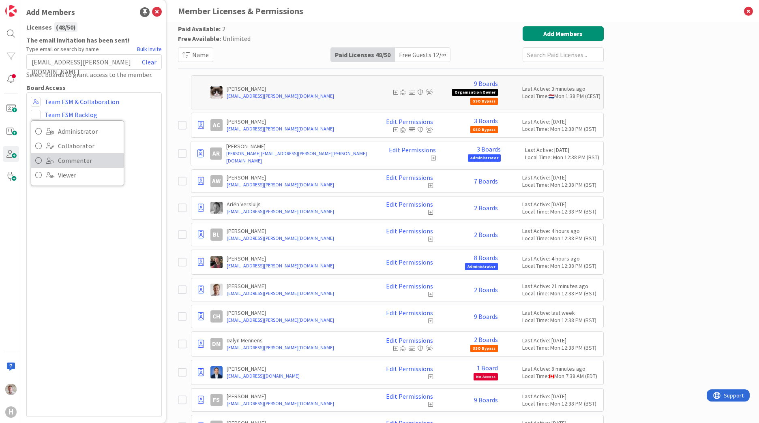
click at [39, 157] on icon at bounding box center [38, 161] width 6 height 12
click at [48, 203] on div "Administrator Collaborator Commenter Viewer Remove Team ESM & Collaboration Adm…" at bounding box center [93, 254] width 135 height 325
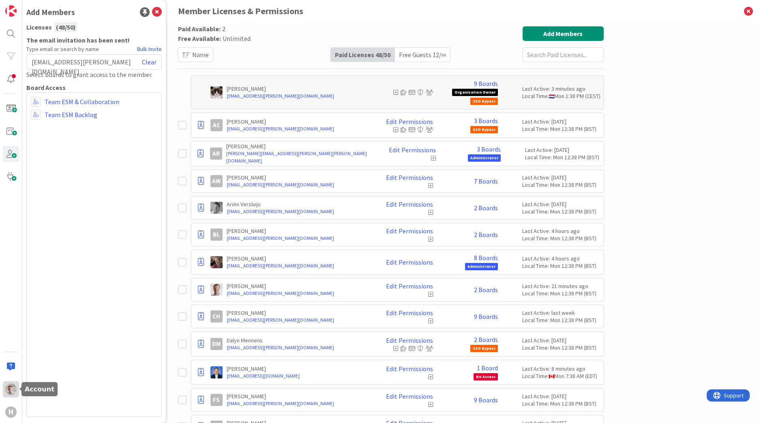
click at [12, 394] on img at bounding box center [10, 389] width 11 height 11
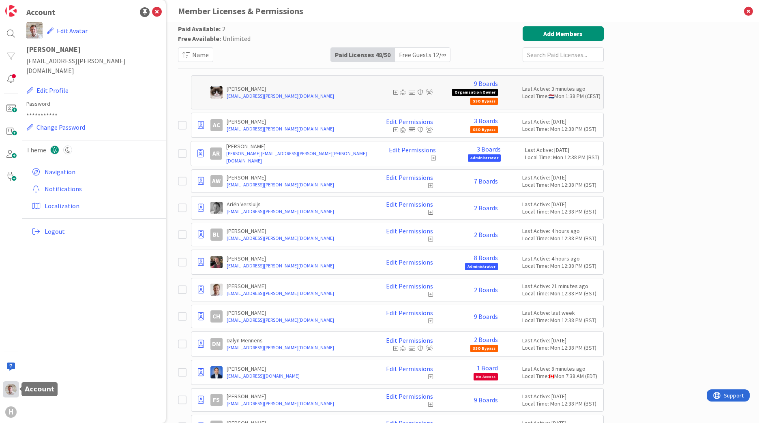
click at [17, 393] on div at bounding box center [11, 390] width 16 height 16
click at [16, 387] on div at bounding box center [11, 390] width 16 height 16
click at [11, 413] on div "H" at bounding box center [10, 412] width 11 height 11
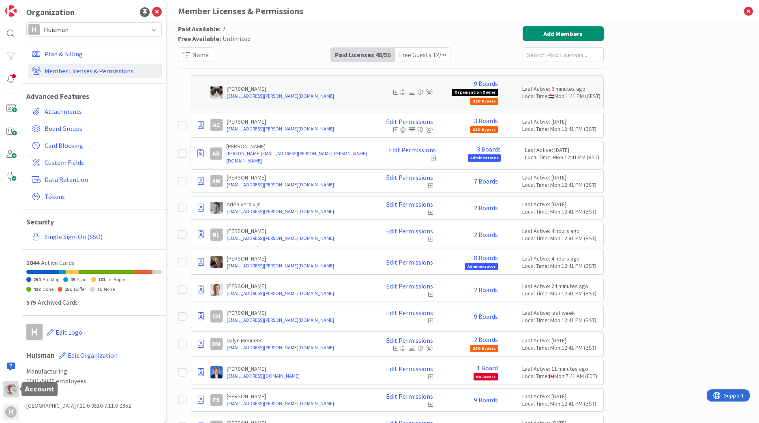
click at [9, 389] on img at bounding box center [10, 389] width 11 height 11
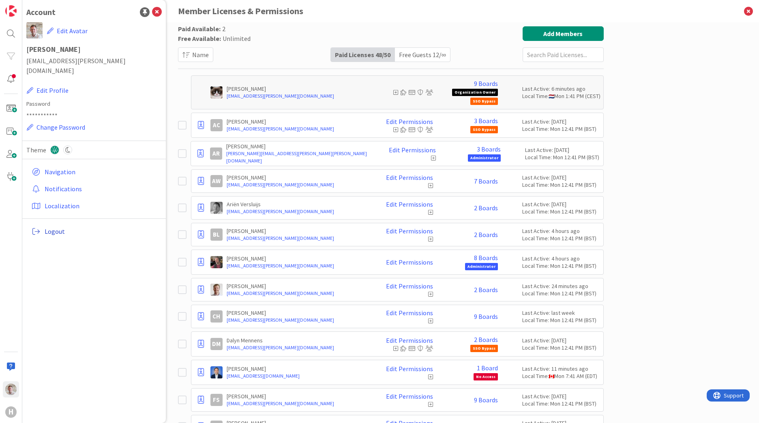
click at [56, 227] on span "Logout" at bounding box center [102, 232] width 114 height 10
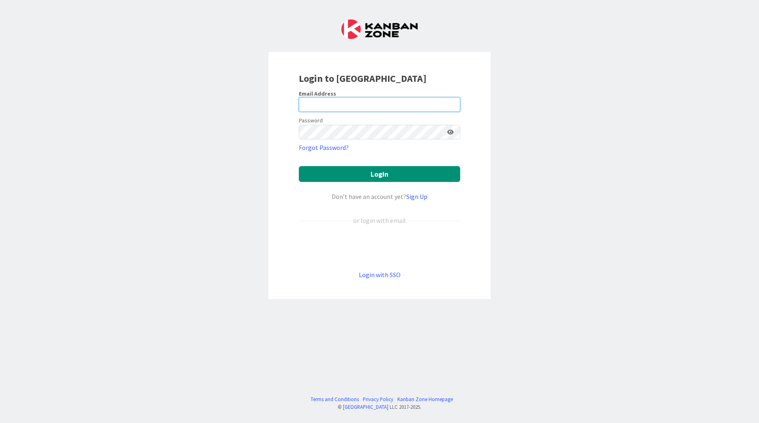
type input "[EMAIL_ADDRESS][PERSON_NAME][DOMAIN_NAME]"
click at [371, 275] on link "Login with SSO" at bounding box center [380, 275] width 42 height 8
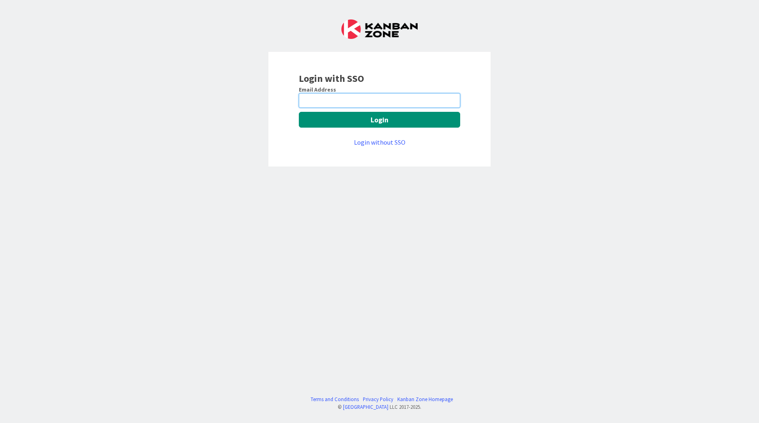
click at [309, 101] on input "email" at bounding box center [379, 100] width 161 height 15
type input "[EMAIL_ADDRESS][PERSON_NAME][DOMAIN_NAME]"
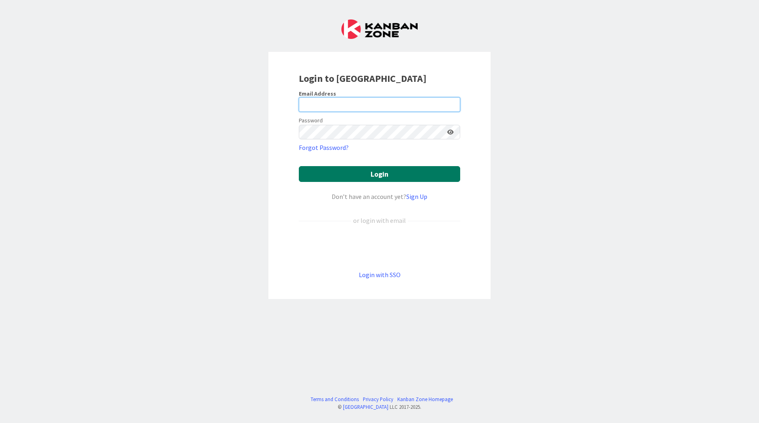
type input "[EMAIL_ADDRESS][PERSON_NAME][DOMAIN_NAME]"
click at [356, 176] on button "Login" at bounding box center [379, 174] width 161 height 16
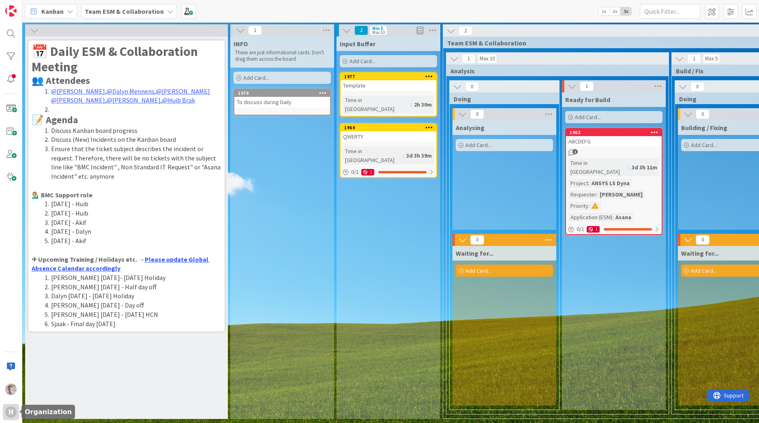
click at [10, 413] on div "H" at bounding box center [10, 412] width 11 height 11
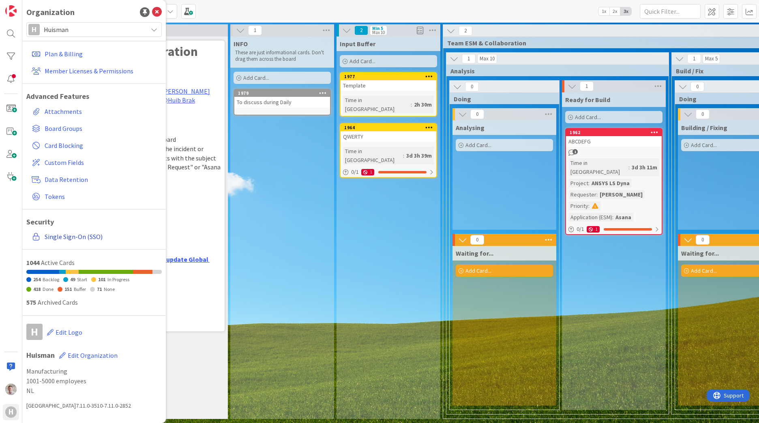
click at [60, 235] on link "Single Sign-On (SSO)" at bounding box center [94, 237] width 133 height 15
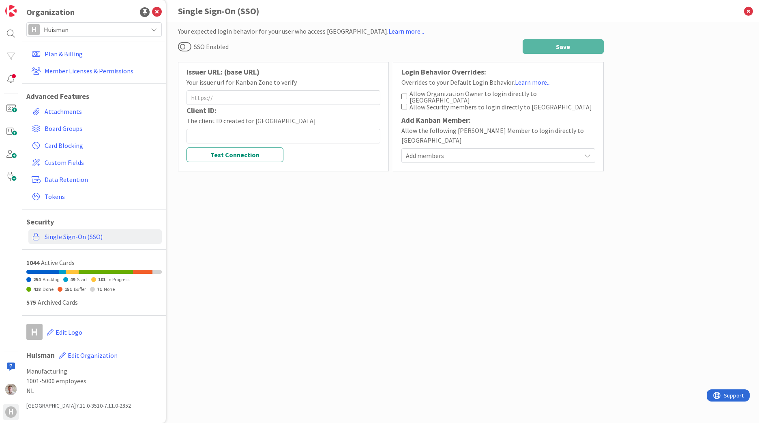
type input "[URL][DOMAIN_NAME]"
type input "56878d46-b86b-4768-bbb0-01250c73968f"
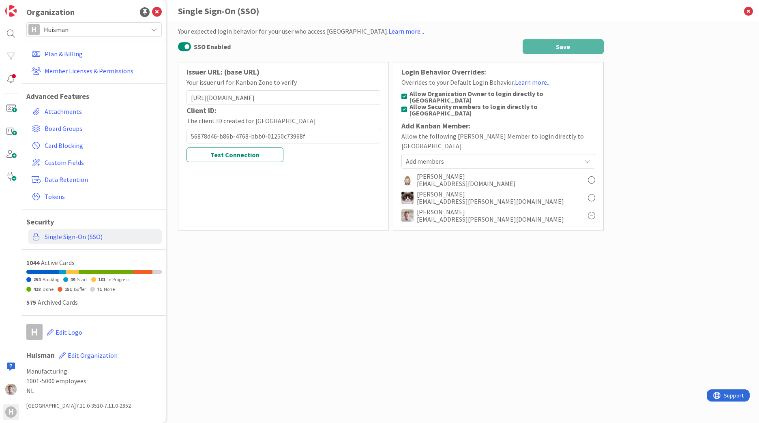
click at [187, 46] on button "SSO Enabled" at bounding box center [184, 46] width 13 height 11
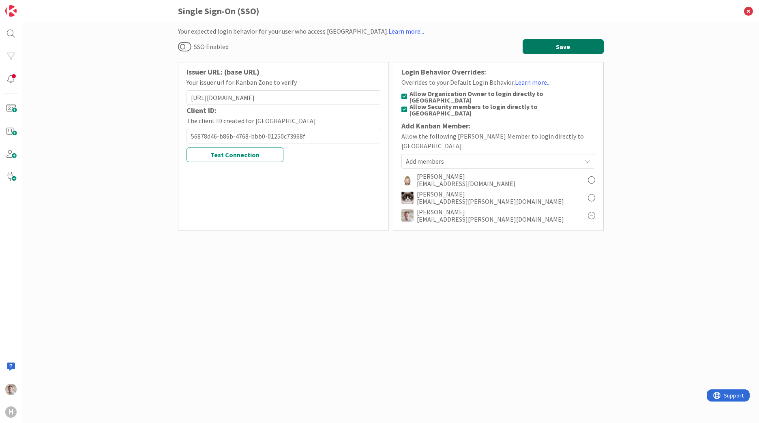
click at [557, 47] on button "Save" at bounding box center [563, 46] width 81 height 15
click at [244, 155] on button "Test Connection" at bounding box center [235, 155] width 97 height 15
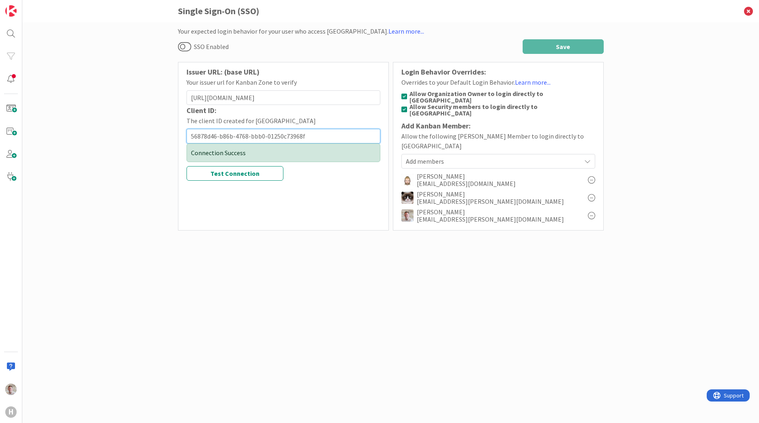
click at [328, 135] on input "56878d46-b86b-4768-bbb0-01250c73968f" at bounding box center [284, 136] width 194 height 15
click at [185, 47] on button "SSO Enabled" at bounding box center [184, 46] width 13 height 11
click at [553, 49] on button "Save" at bounding box center [563, 46] width 81 height 15
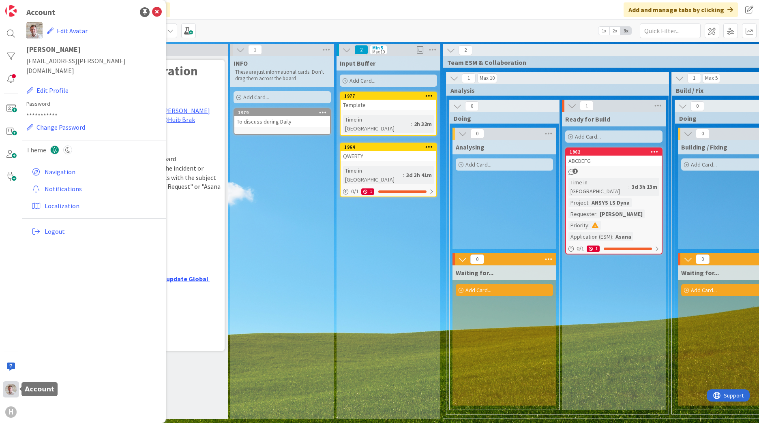
click at [4, 385] on div at bounding box center [11, 390] width 16 height 16
click at [13, 395] on img at bounding box center [10, 389] width 11 height 11
click at [50, 227] on span "Logout" at bounding box center [102, 232] width 114 height 10
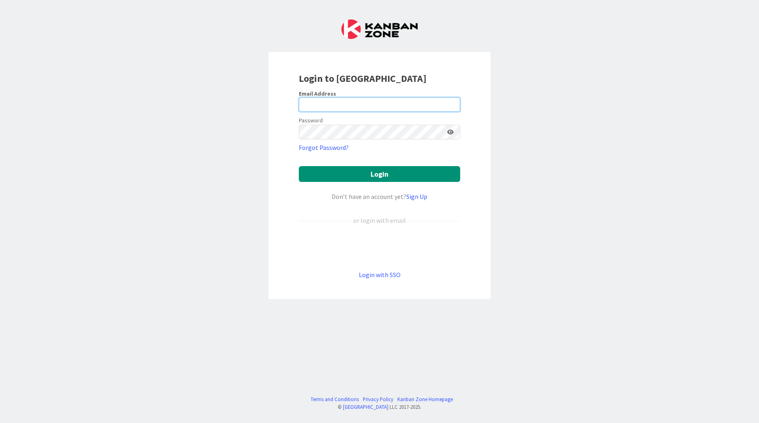
type input "[EMAIL_ADDRESS][PERSON_NAME][DOMAIN_NAME]"
click at [378, 276] on link "Login with SSO" at bounding box center [380, 275] width 42 height 8
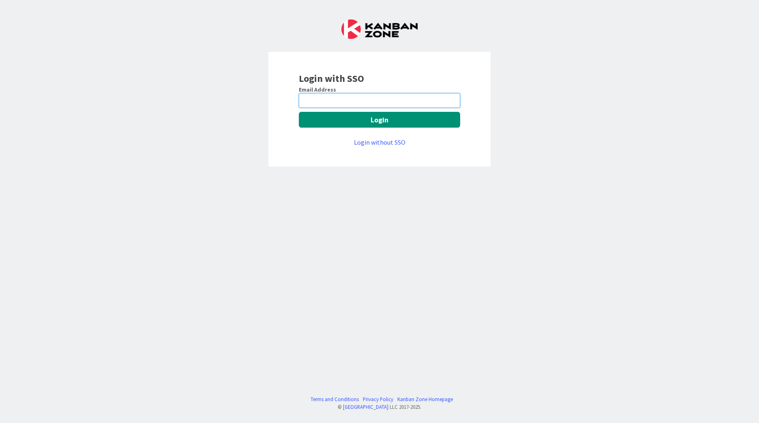
click at [306, 95] on input "email" at bounding box center [379, 100] width 161 height 15
type input "[EMAIL_ADDRESS][PERSON_NAME][DOMAIN_NAME]"
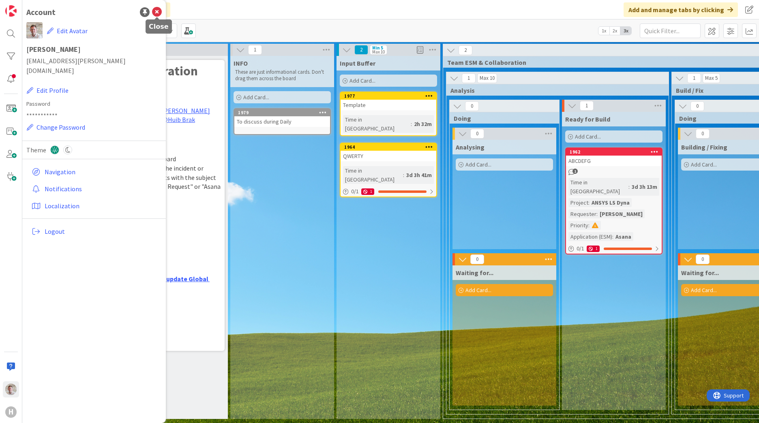
click at [158, 14] on icon at bounding box center [157, 12] width 10 height 10
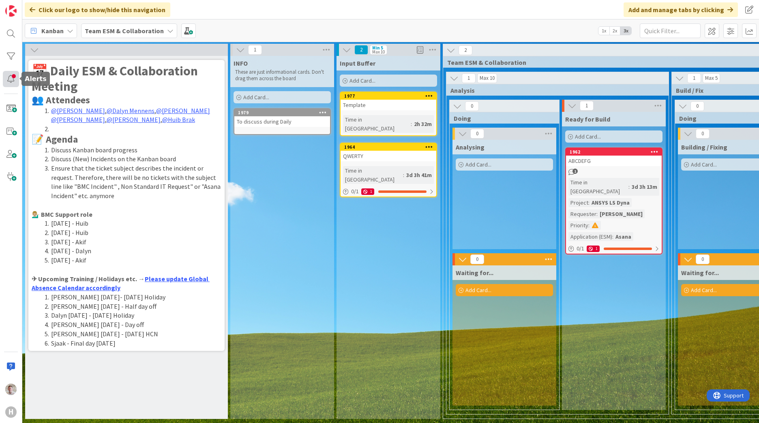
click at [12, 84] on div at bounding box center [11, 79] width 16 height 16
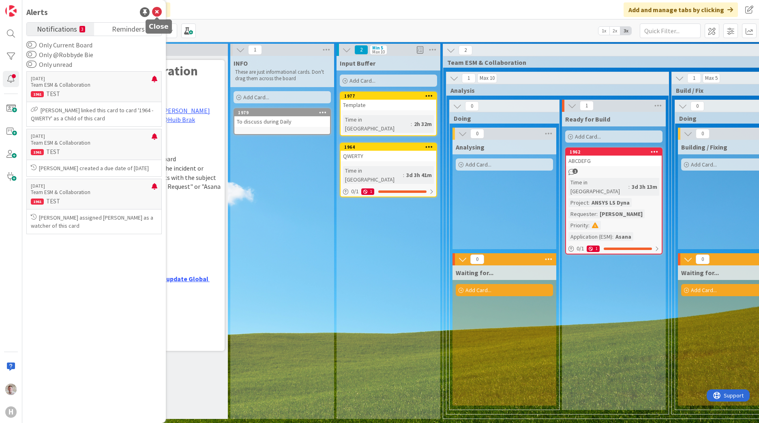
click at [158, 13] on icon at bounding box center [157, 12] width 10 height 10
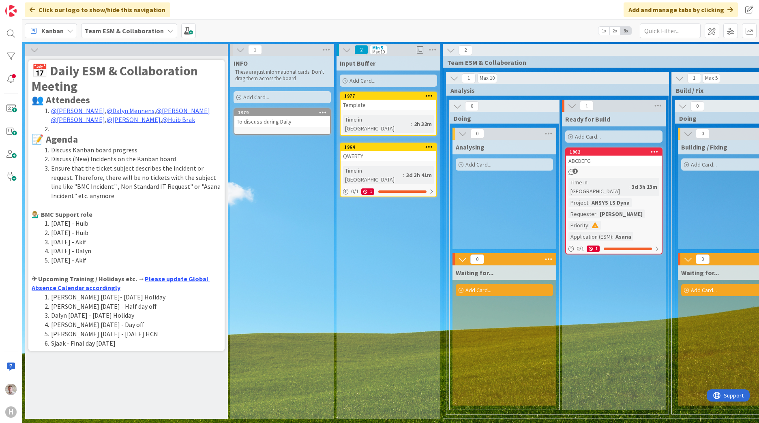
scroll to position [2, 0]
click at [15, 390] on img at bounding box center [10, 389] width 11 height 11
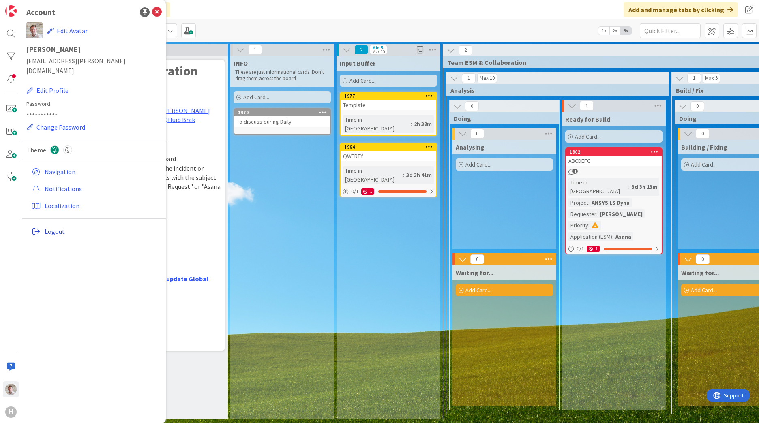
click at [52, 227] on span "Logout" at bounding box center [102, 232] width 114 height 10
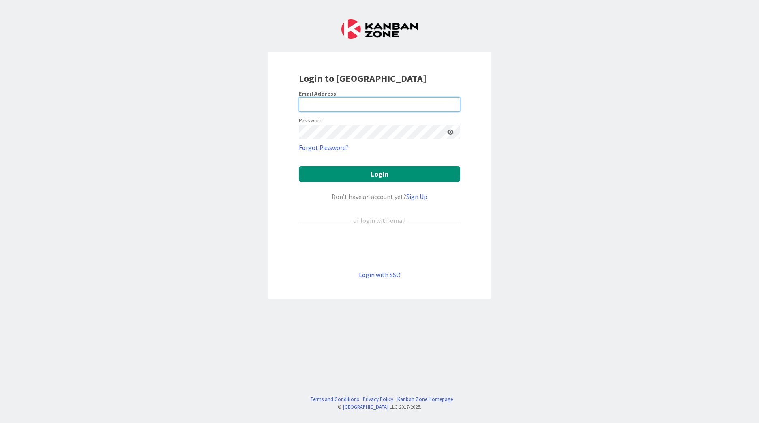
type input "[EMAIL_ADDRESS][PERSON_NAME][DOMAIN_NAME]"
click at [372, 274] on link "Login with SSO" at bounding box center [380, 275] width 42 height 8
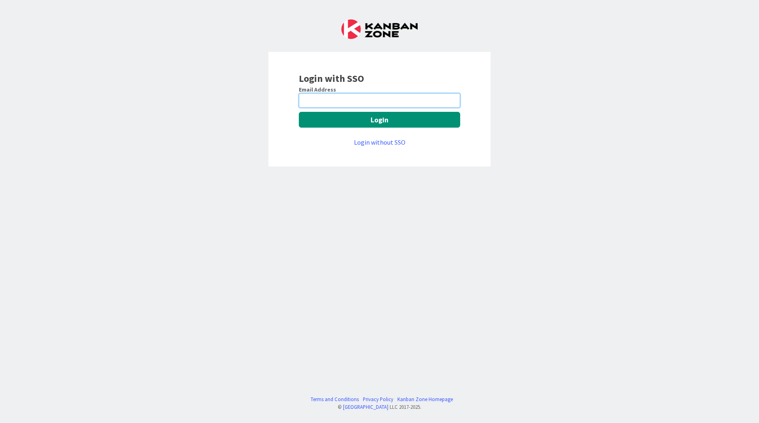
click at [327, 103] on input "email" at bounding box center [379, 100] width 161 height 15
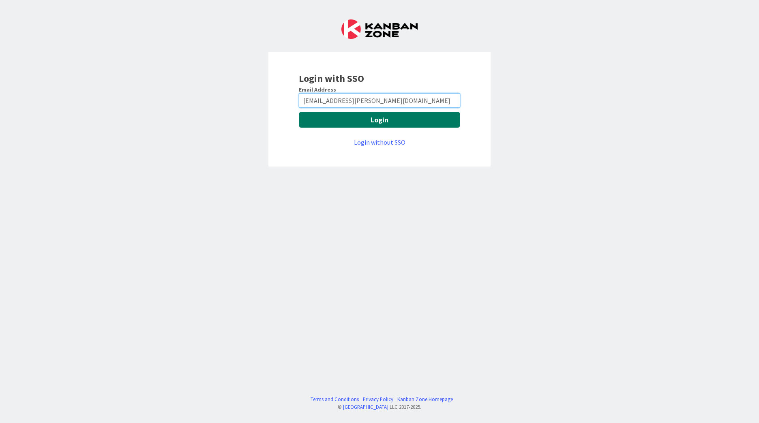
type input "[EMAIL_ADDRESS][PERSON_NAME][DOMAIN_NAME]"
click at [415, 124] on button "Login" at bounding box center [379, 120] width 161 height 16
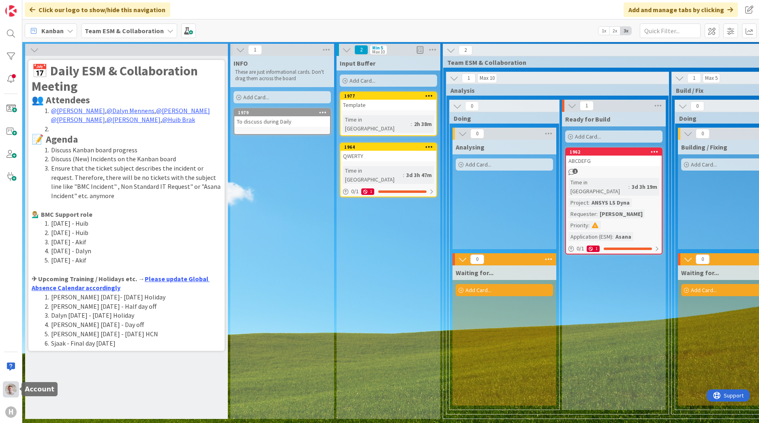
click at [12, 388] on img at bounding box center [10, 389] width 11 height 11
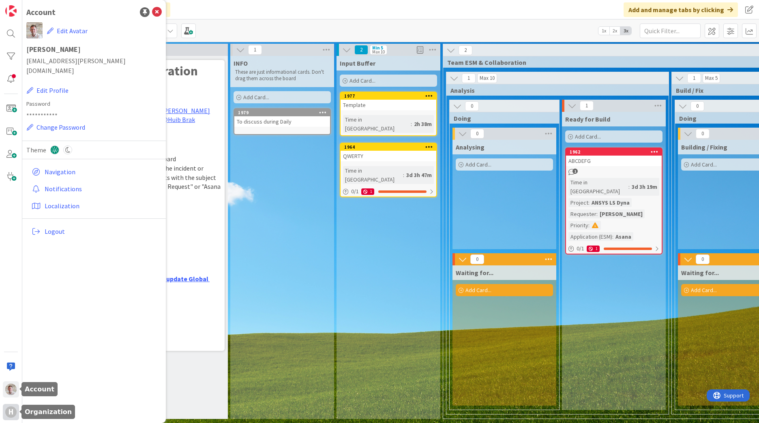
click at [5, 406] on div "H" at bounding box center [11, 412] width 16 height 16
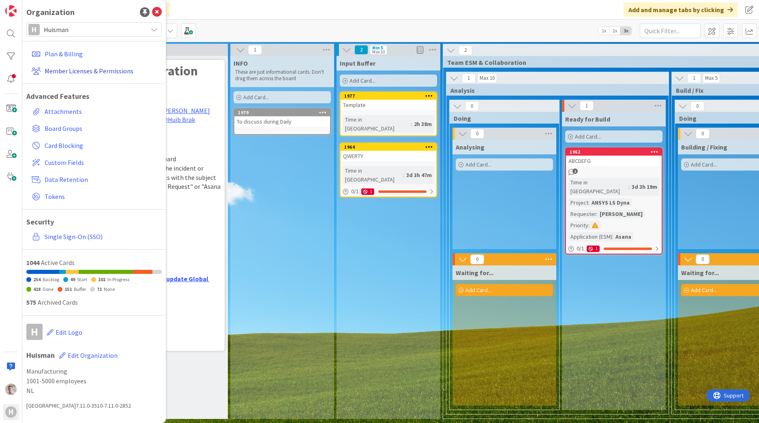
click at [79, 68] on link "Member Licenses & Permissions" at bounding box center [94, 71] width 133 height 15
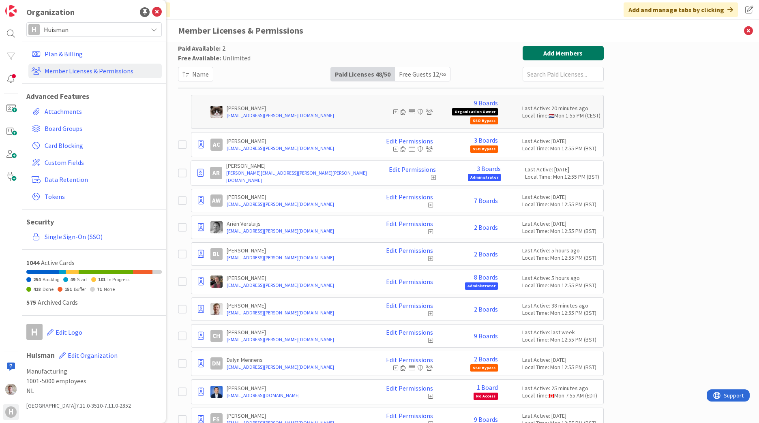
click at [556, 48] on button "Add Members" at bounding box center [563, 53] width 81 height 15
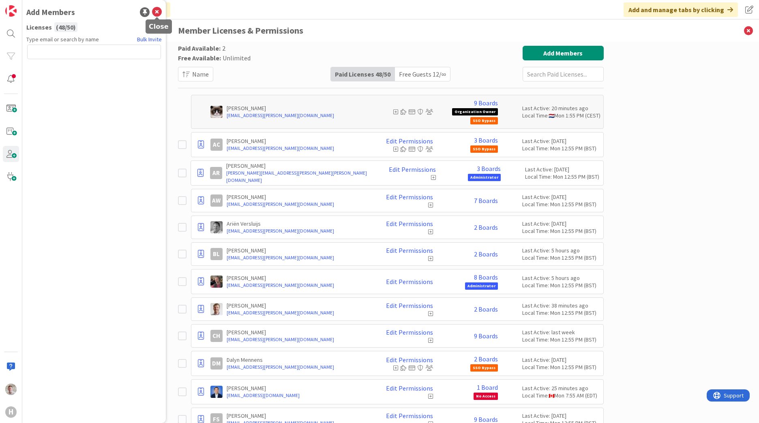
click at [159, 11] on icon at bounding box center [157, 12] width 10 height 10
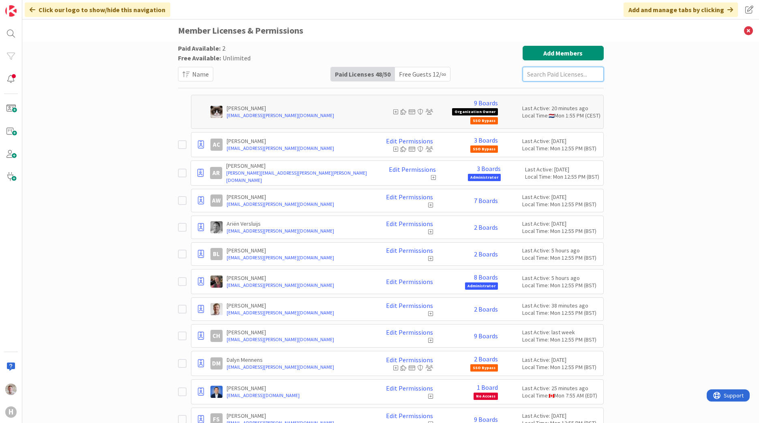
click at [550, 79] on input "text" at bounding box center [563, 74] width 81 height 15
click at [11, 174] on span at bounding box center [11, 177] width 16 height 16
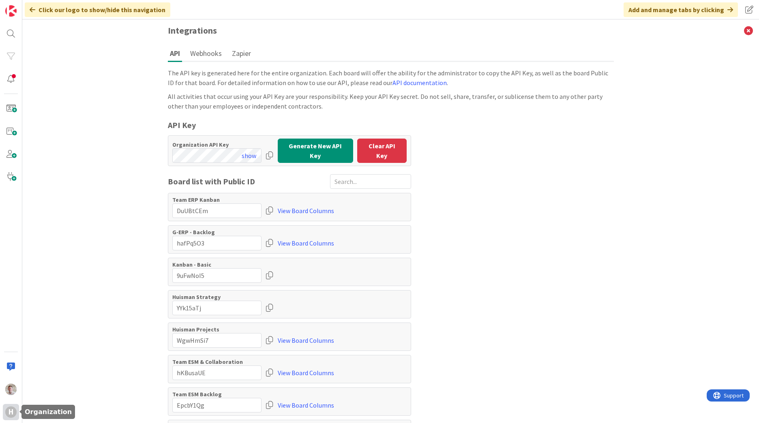
click at [8, 411] on div "H" at bounding box center [10, 412] width 11 height 11
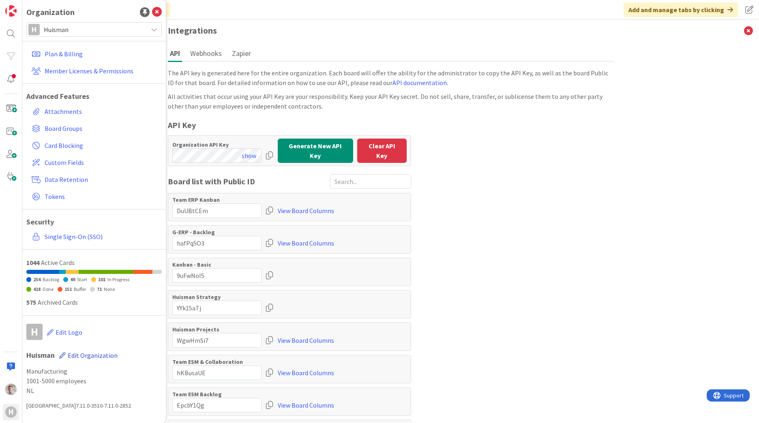
click at [82, 358] on span "Edit Organization" at bounding box center [93, 356] width 50 height 8
click at [77, 233] on link "Single Sign-On (SSO)" at bounding box center [94, 237] width 133 height 15
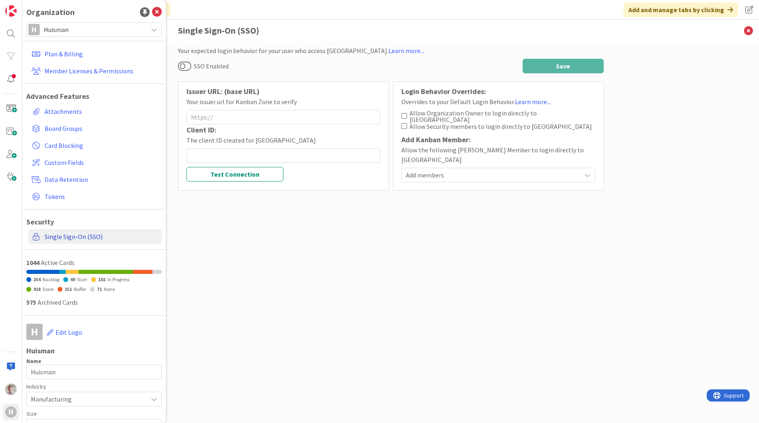
type input "https://login.microsoftonline.com/1b6121ea-4380-4bf4-9d20-951a9f3dc14c/v2.0/.we…"
type input "56878d46-b86b-4768-bbb0-01250c73968f"
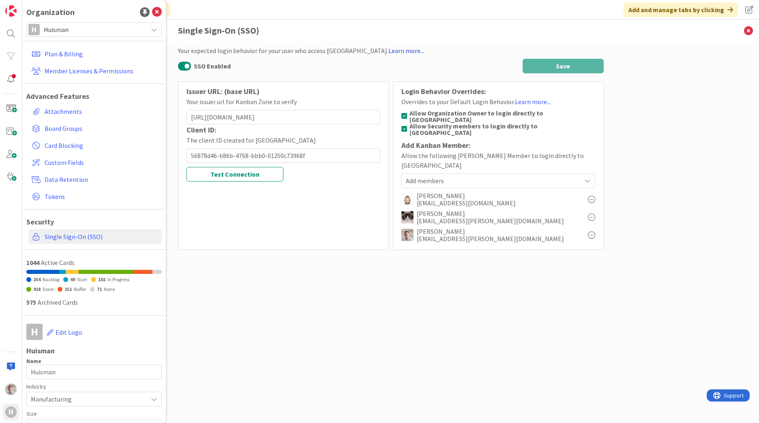
click at [391, 54] on link "Learn more..." at bounding box center [407, 51] width 36 height 8
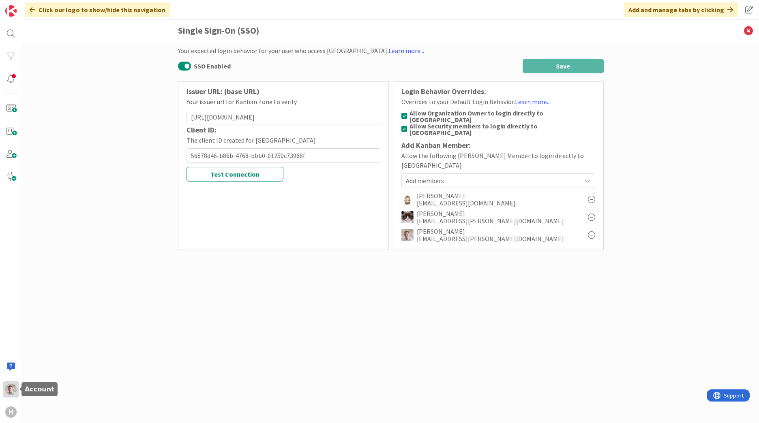
click at [9, 392] on img at bounding box center [10, 389] width 11 height 11
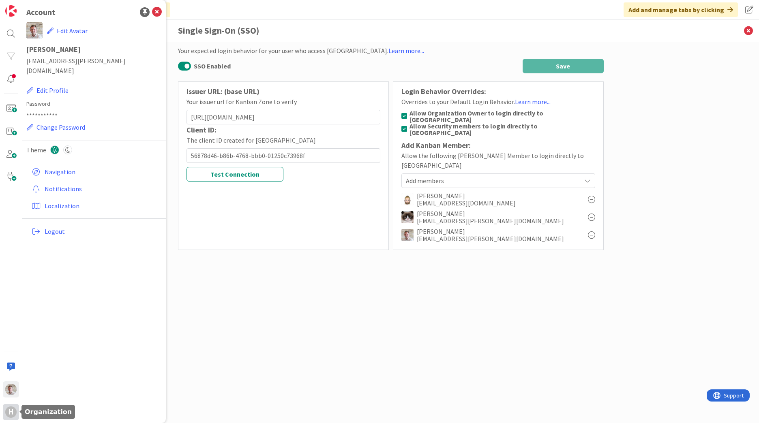
click at [11, 413] on div "H" at bounding box center [10, 412] width 11 height 11
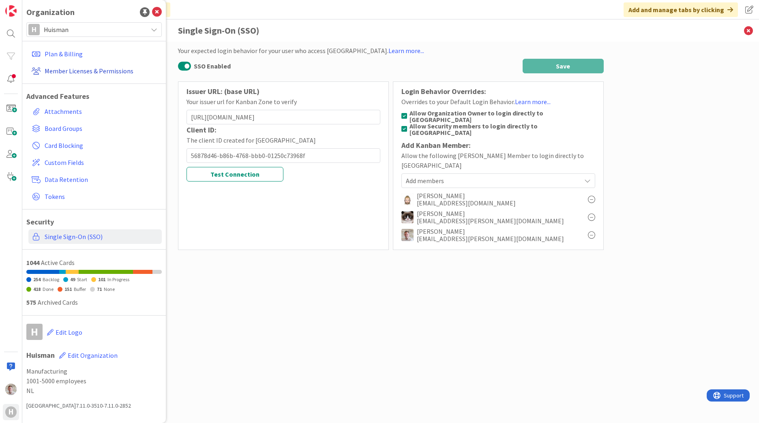
click at [52, 71] on link "Member Licenses & Permissions" at bounding box center [94, 71] width 133 height 15
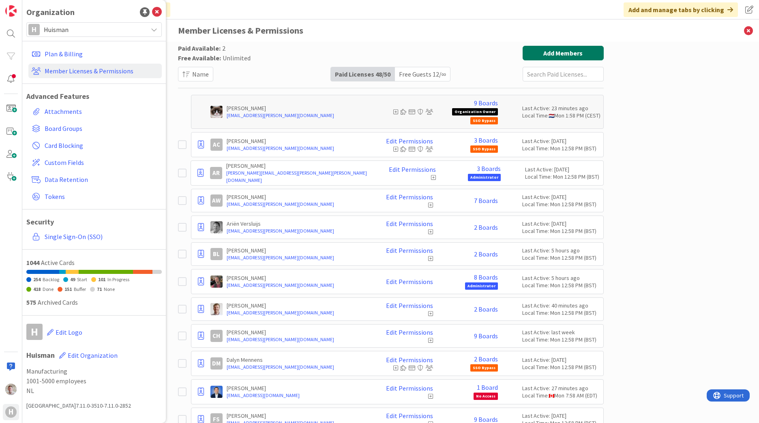
click at [560, 52] on button "Add Members" at bounding box center [563, 53] width 81 height 15
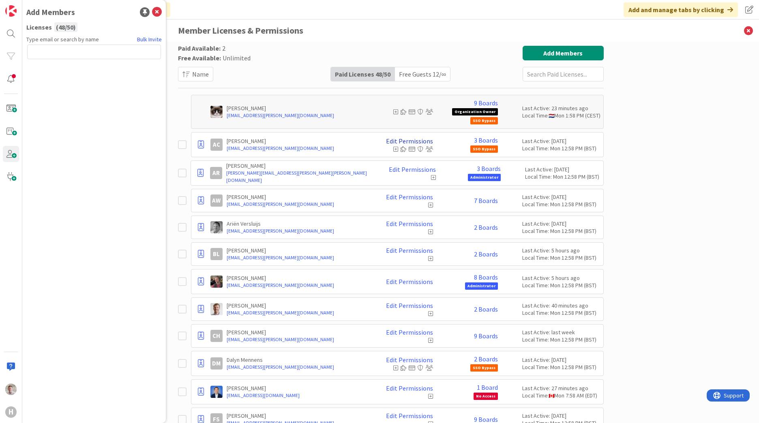
click at [400, 141] on link "Edit Permissions" at bounding box center [409, 141] width 47 height 7
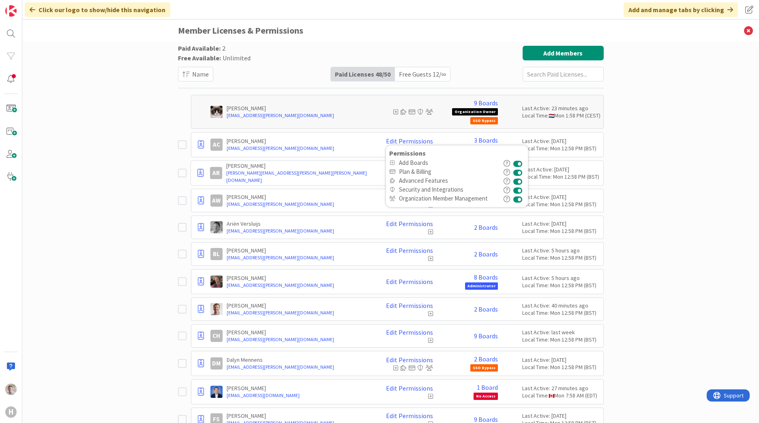
click at [680, 142] on div "Paid Available: 2 Free Available: Unlimited Name Paid Licenses 48 / 50 Free Gue…" at bounding box center [390, 233] width 737 height 382
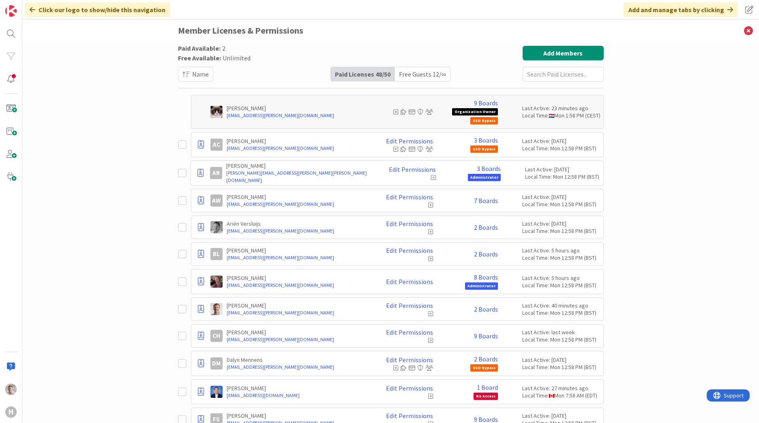
click at [414, 71] on div "Free Guests 12 / ∞" at bounding box center [422, 74] width 55 height 14
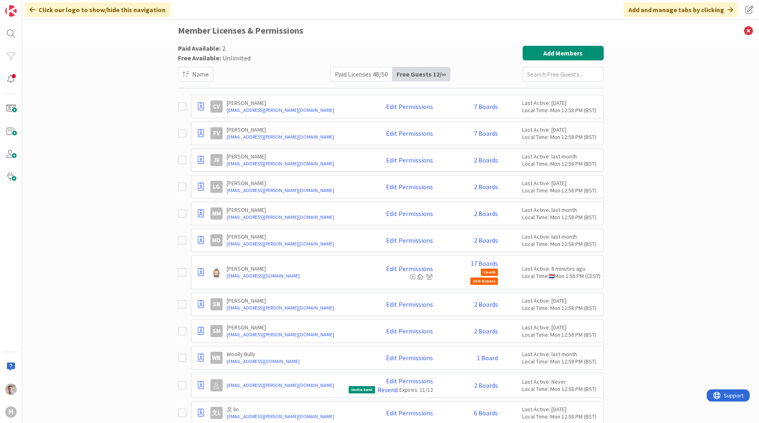
drag, startPoint x: 414, startPoint y: 71, endPoint x: 433, endPoint y: 79, distance: 20.6
click at [433, 79] on div "Free Guests 12 / ∞" at bounding box center [422, 74] width 58 height 14
click at [422, 74] on div "Free Guests 12 / ∞" at bounding box center [422, 74] width 58 height 14
click at [532, 75] on input "text" at bounding box center [563, 74] width 81 height 15
click at [577, 54] on button "Add Members" at bounding box center [563, 53] width 81 height 15
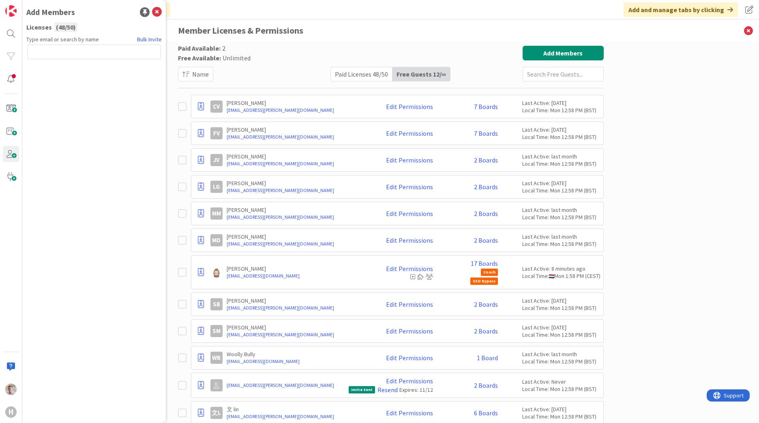
click at [68, 48] on input "text" at bounding box center [94, 52] width 134 height 15
click at [643, 89] on div "Paid Available: 2 Free Available: Unlimited Name Paid Licenses 48 / 50 Free Gue…" at bounding box center [390, 233] width 737 height 382
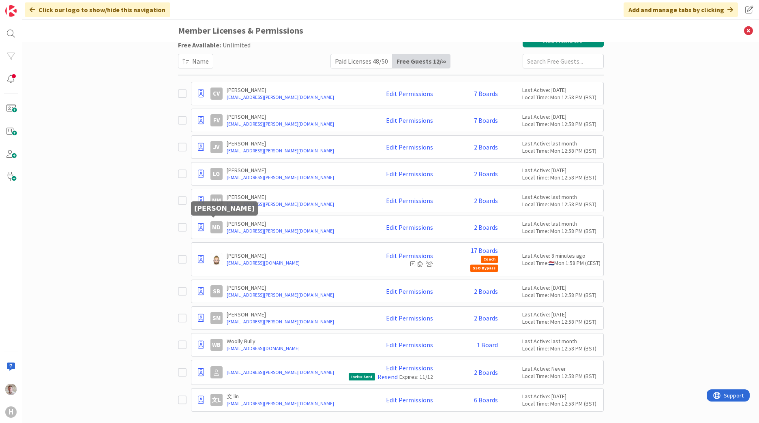
scroll to position [24, 0]
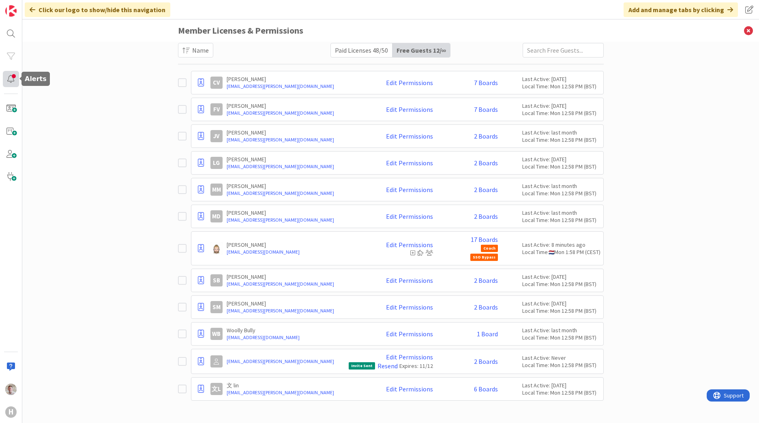
click at [9, 85] on div at bounding box center [11, 79] width 16 height 16
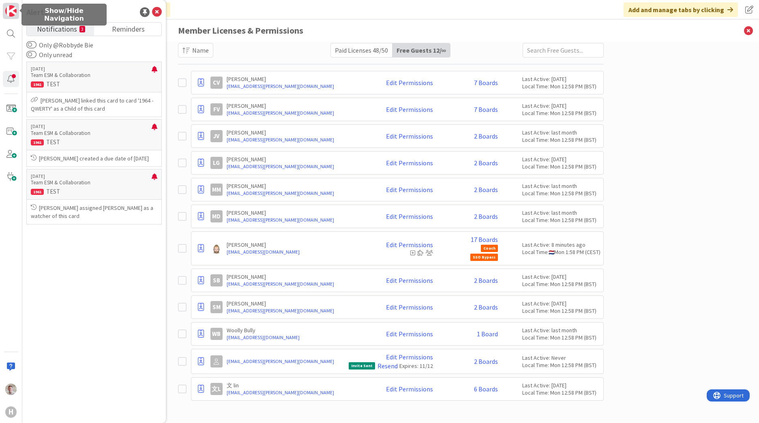
click at [8, 11] on img at bounding box center [10, 10] width 11 height 11
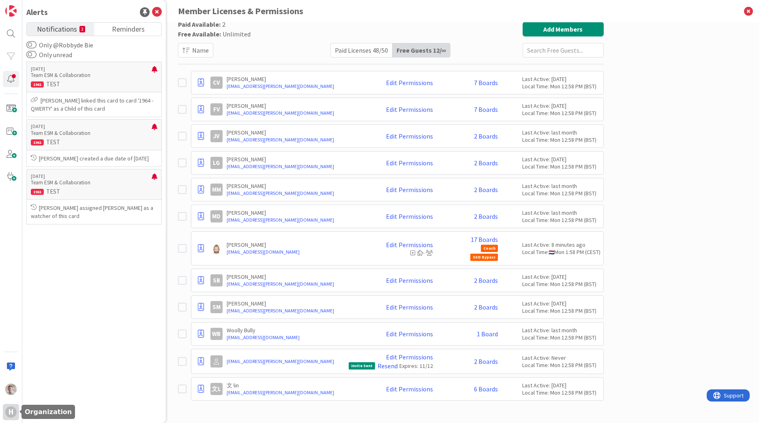
click at [13, 411] on div "H" at bounding box center [10, 412] width 11 height 11
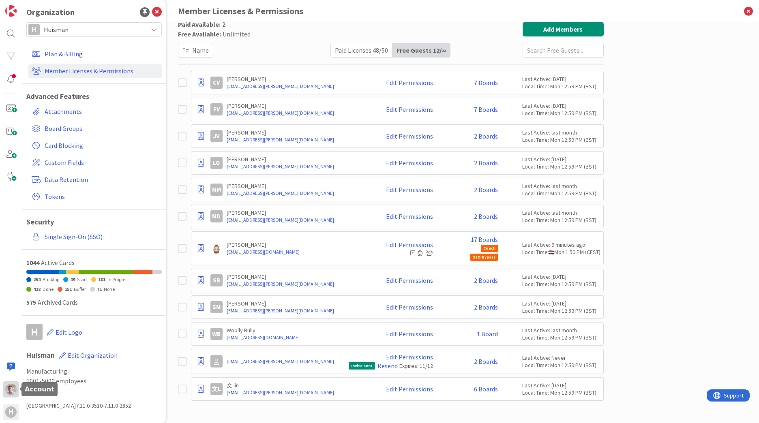
click at [8, 391] on img at bounding box center [10, 389] width 11 height 11
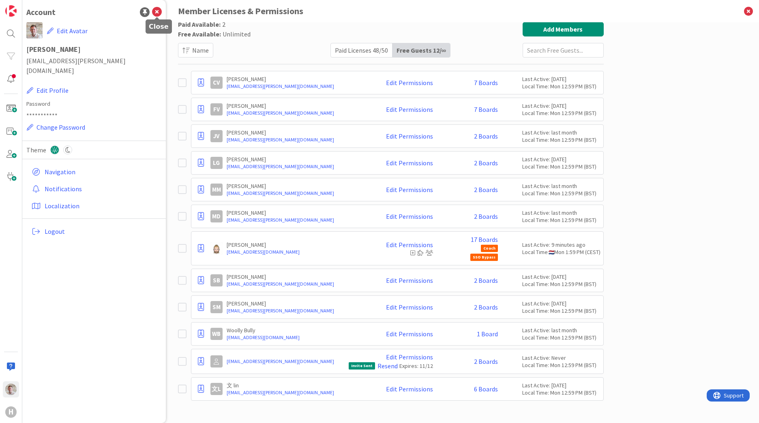
click at [161, 13] on icon at bounding box center [157, 12] width 10 height 10
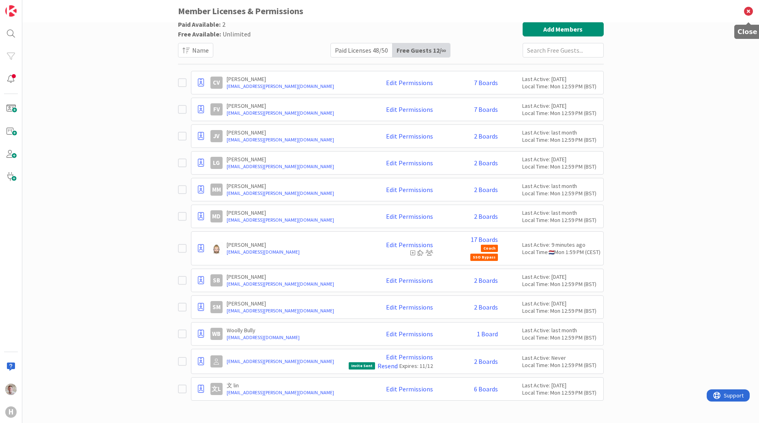
click at [743, 10] on icon at bounding box center [748, 11] width 21 height 22
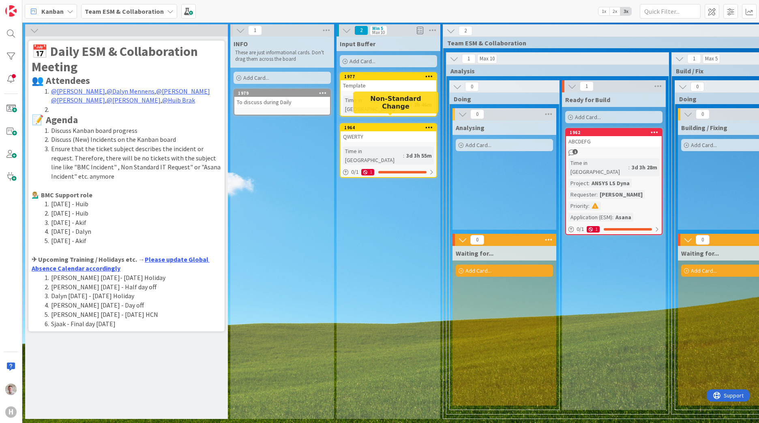
click at [372, 125] on div "1964" at bounding box center [390, 128] width 92 height 6
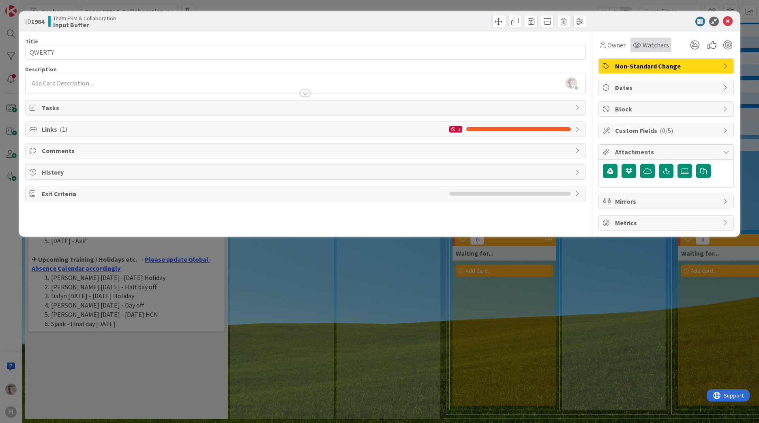
click at [645, 44] on span "Watchers" at bounding box center [656, 45] width 26 height 10
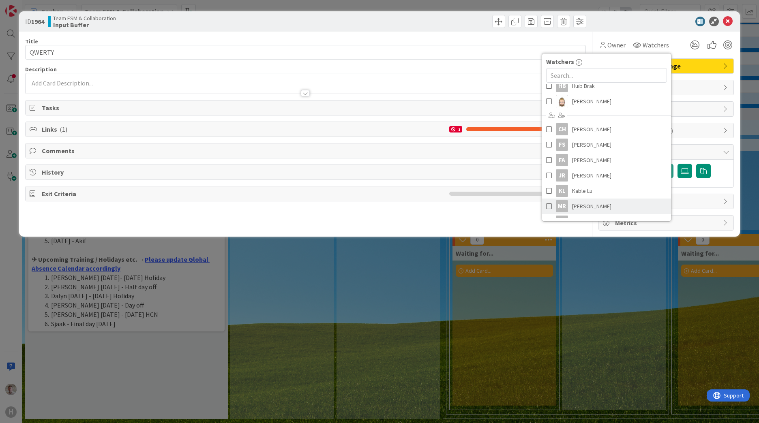
scroll to position [135, 0]
click at [635, 19] on div at bounding box center [663, 22] width 144 height 10
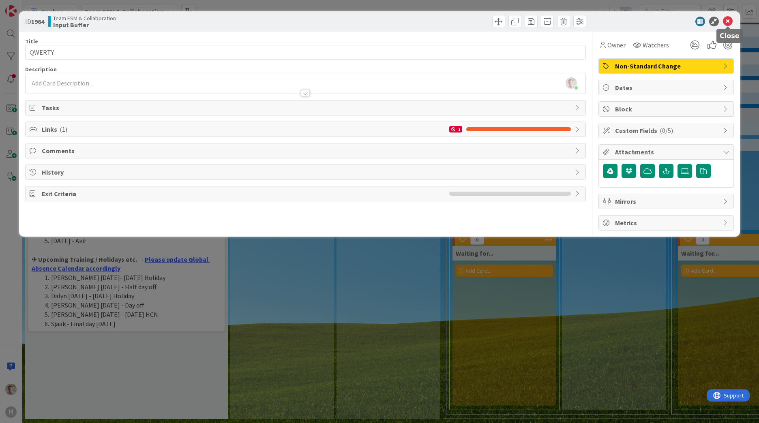
click at [728, 21] on icon at bounding box center [728, 22] width 10 height 10
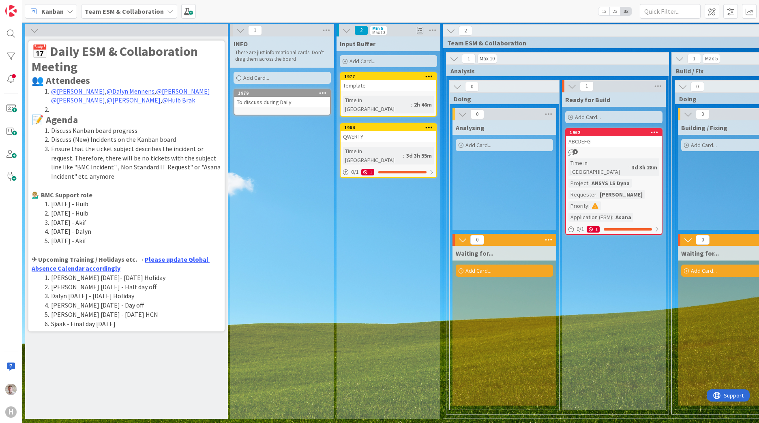
click at [289, 0] on html "H Kanban Team ESM & Collaboration 1x 2x 3x 📅 Daily ESM & Collaboration Meeting …" at bounding box center [379, 211] width 759 height 423
click at [728, 12] on span at bounding box center [731, 11] width 15 height 15
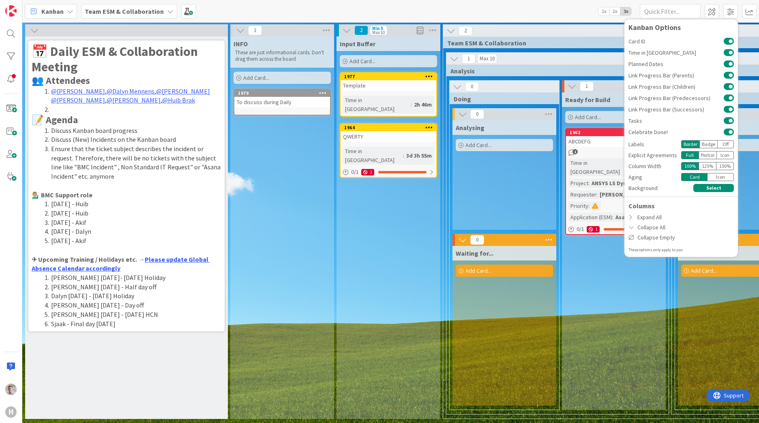
click at [477, 7] on div "Kanban Team ESM & Collaboration 1x 2x 3x Kanban Options Card ID Time in Column …" at bounding box center [390, 11] width 737 height 22
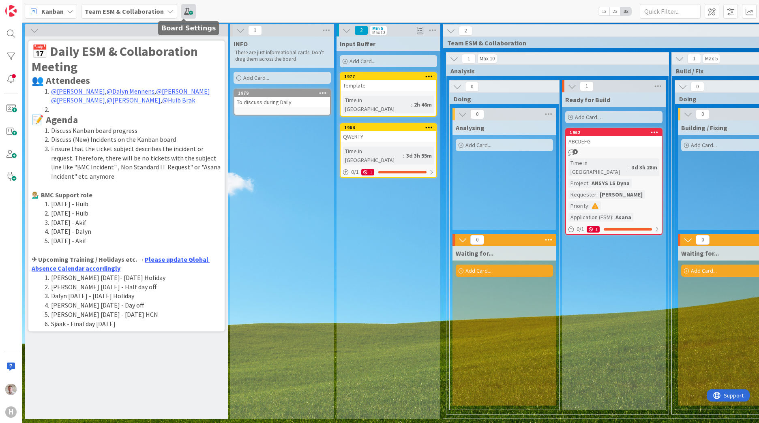
click at [181, 13] on span at bounding box center [188, 11] width 15 height 15
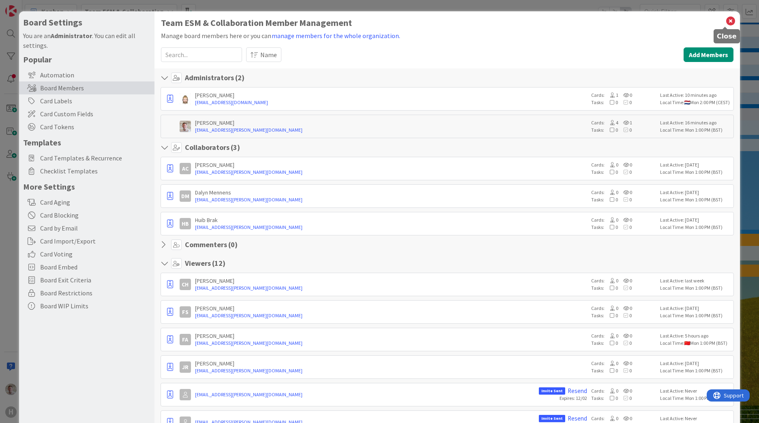
click at [726, 20] on icon at bounding box center [731, 20] width 11 height 11
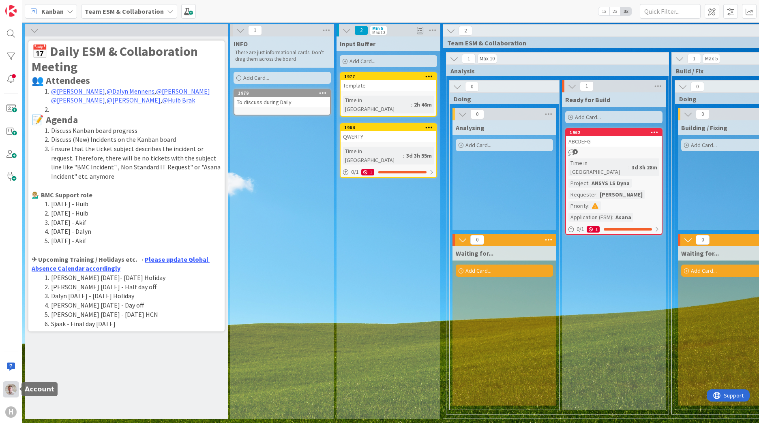
click at [6, 392] on img at bounding box center [10, 389] width 11 height 11
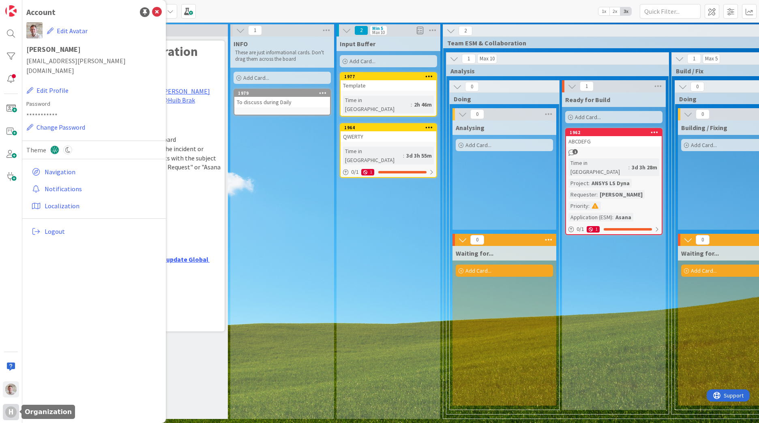
click at [14, 410] on div "H" at bounding box center [10, 412] width 11 height 11
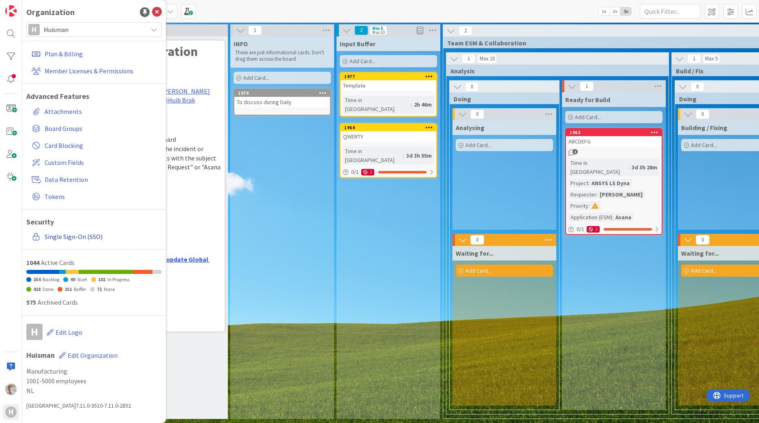
click at [57, 238] on link "Single Sign-On (SSO)" at bounding box center [94, 237] width 133 height 15
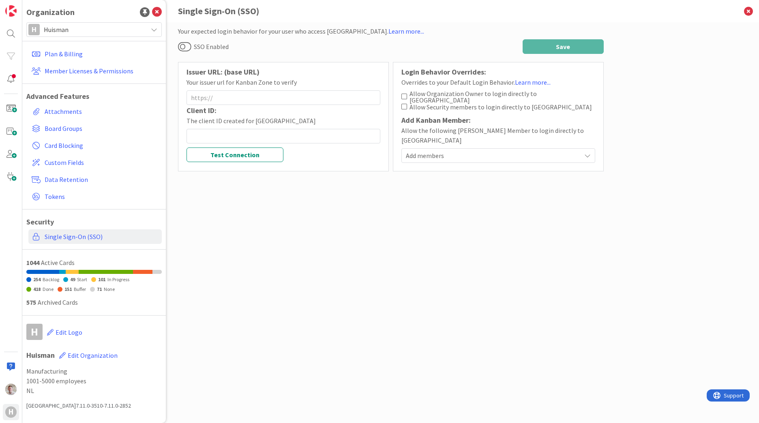
type input "https://login.microsoftonline.com/1b6121ea-4380-4bf4-9d20-951a9f3dc14c/v2.0/.we…"
type input "56878d46-b86b-4768-bbb0-01250c73968f"
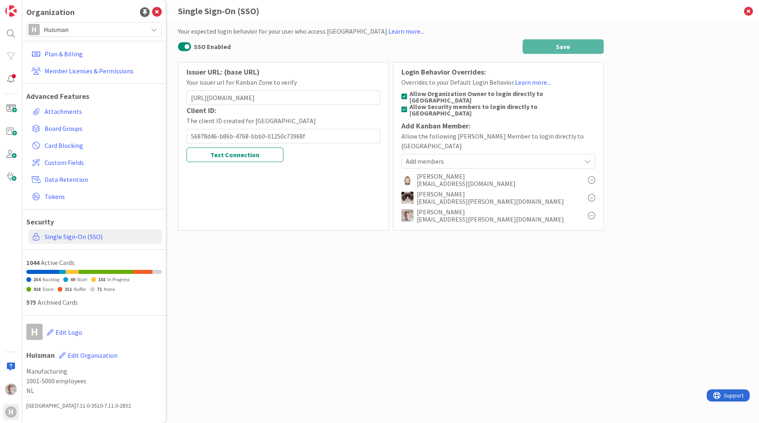
click at [434, 154] on div "Add members" at bounding box center [499, 161] width 194 height 15
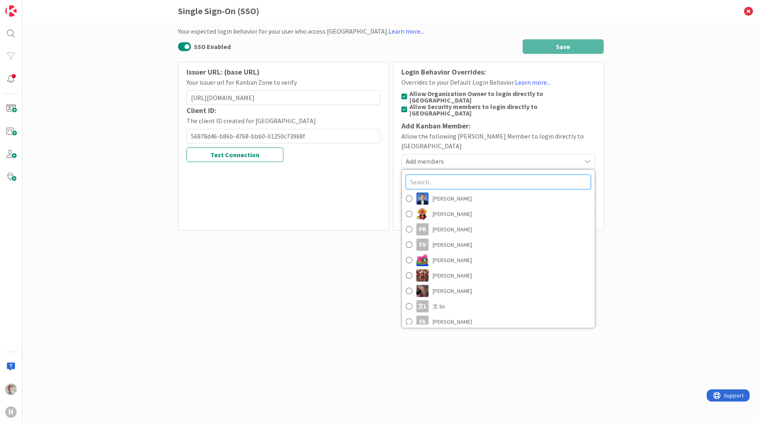
click at [447, 175] on input "text" at bounding box center [498, 182] width 185 height 15
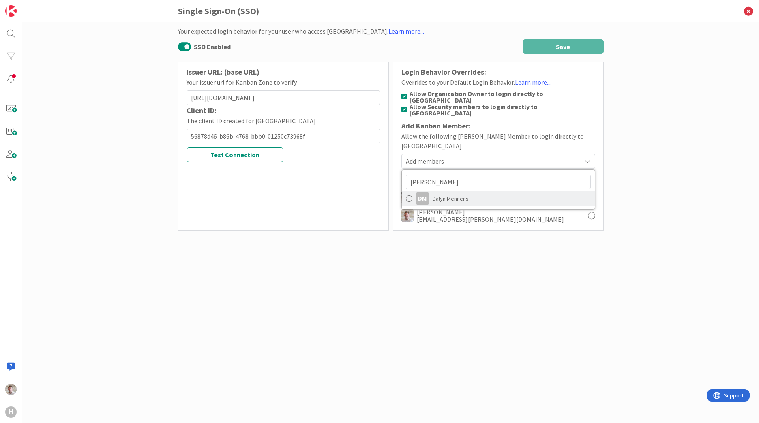
click at [449, 193] on span "Dalyn Mennens" at bounding box center [451, 199] width 36 height 12
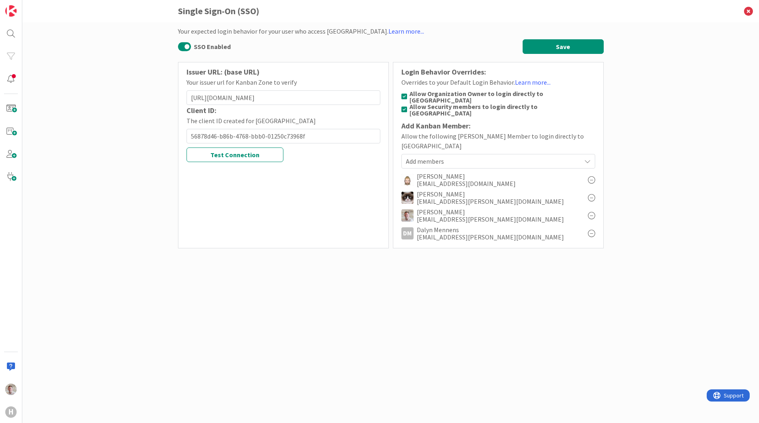
click at [428, 157] on span "Add members" at bounding box center [493, 162] width 175 height 10
click at [427, 175] on input "menn" at bounding box center [498, 182] width 185 height 15
click at [425, 175] on input "menn" at bounding box center [498, 182] width 185 height 15
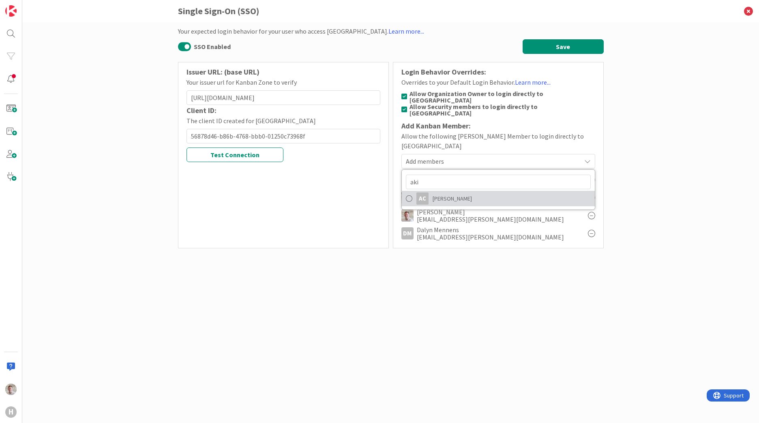
click at [426, 193] on div "AC" at bounding box center [423, 199] width 12 height 12
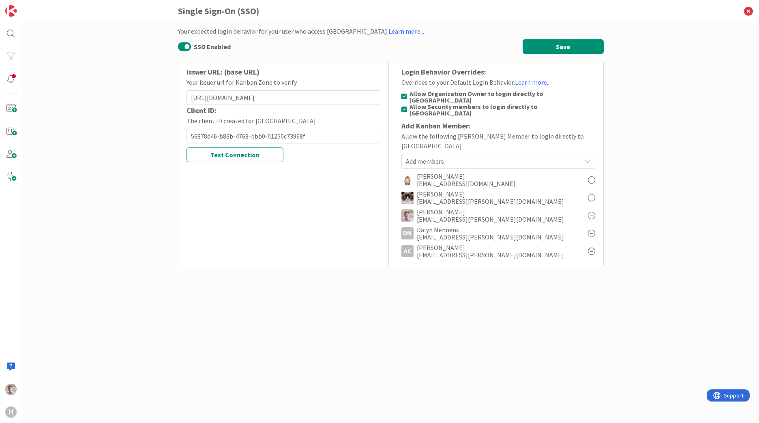
click at [430, 157] on span "Add members" at bounding box center [493, 162] width 175 height 10
click at [429, 175] on input "aki" at bounding box center [498, 182] width 185 height 15
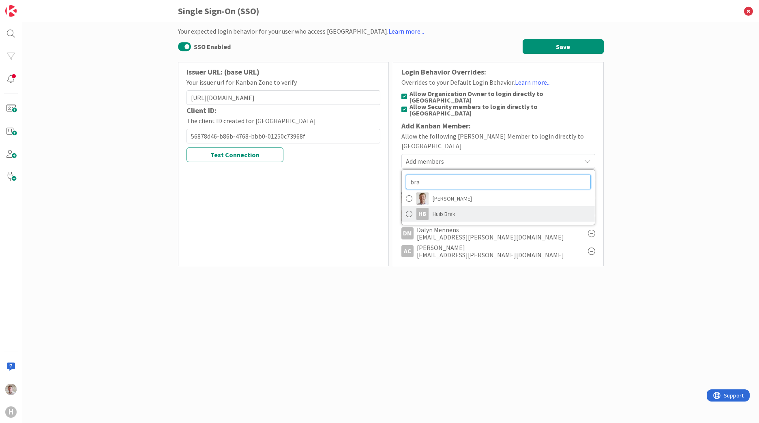
type input "bra"
click at [435, 208] on span "Huib Brak" at bounding box center [444, 214] width 23 height 12
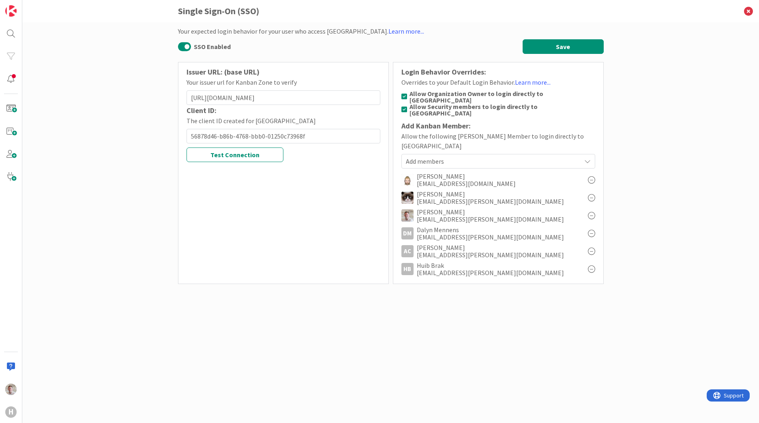
click at [410, 339] on div "Your expected login behavior for your user who access Kanban Zone. Learn more..…" at bounding box center [391, 214] width 426 height 377
click at [71, 88] on div "Your expected login behavior for your user who access Kanban Zone. Learn more..…" at bounding box center [390, 222] width 737 height 401
click at [6, 398] on div "H" at bounding box center [11, 211] width 22 height 423
click at [8, 391] on img at bounding box center [10, 389] width 11 height 11
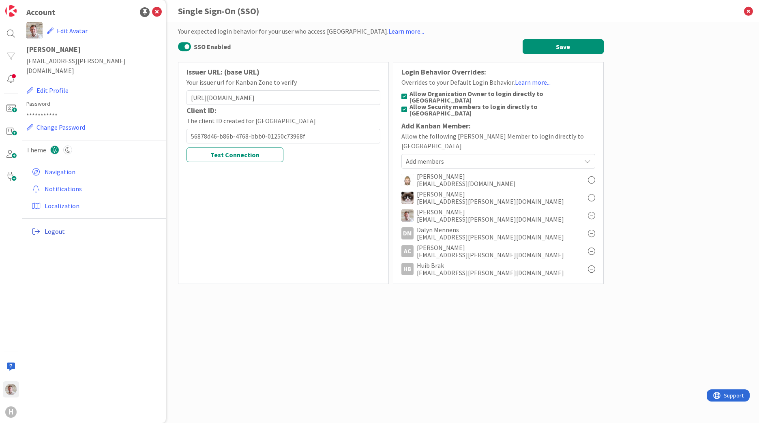
click at [52, 227] on span "Logout" at bounding box center [102, 232] width 114 height 10
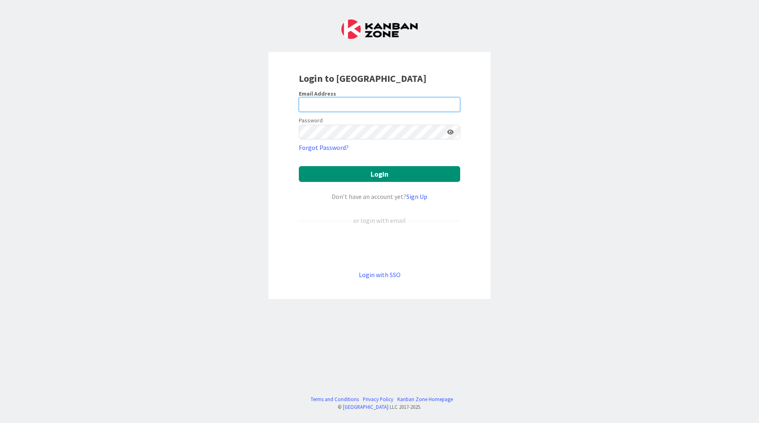
type input "[EMAIL_ADDRESS][PERSON_NAME][DOMAIN_NAME]"
click at [134, 159] on div "Login to Kanban Zone Email Address rdebie@huisman-nl.com Password Forgot Passwo…" at bounding box center [379, 211] width 759 height 423
click at [197, 176] on div "Login to Kanban Zone Email Address rdebie@huisman-nl.com Password Forgot Passwo…" at bounding box center [379, 211] width 759 height 423
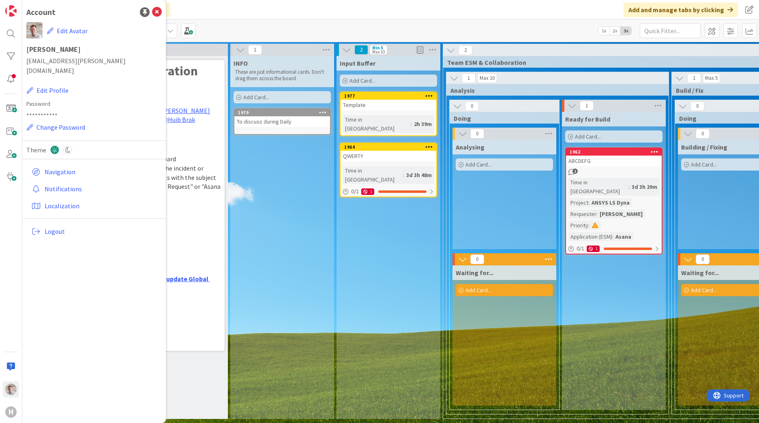
click at [373, 101] on div "Template" at bounding box center [389, 105] width 96 height 11
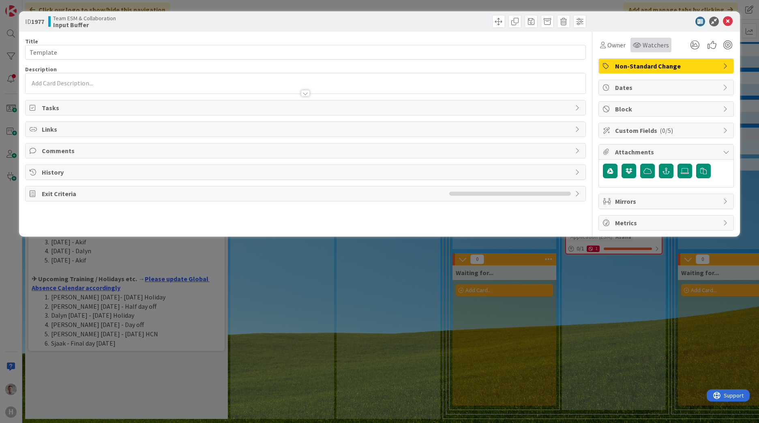
click at [656, 49] on span "Watchers" at bounding box center [656, 45] width 26 height 10
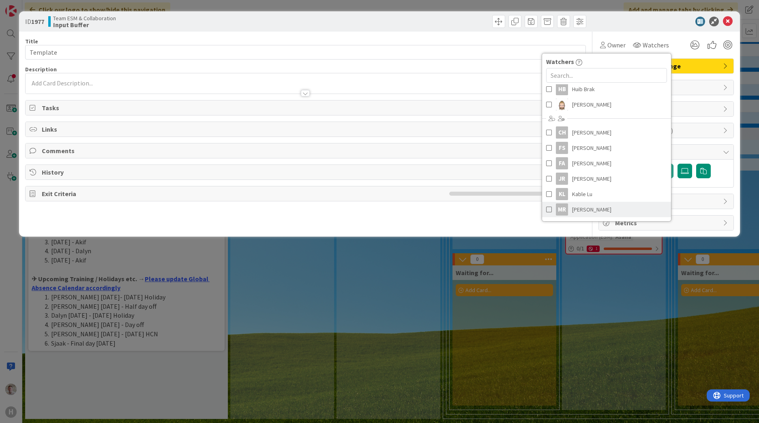
scroll to position [13, 0]
click at [615, 29] on div "ID 1977 Team ESM & Collaboration Input Buffer" at bounding box center [379, 21] width 721 height 20
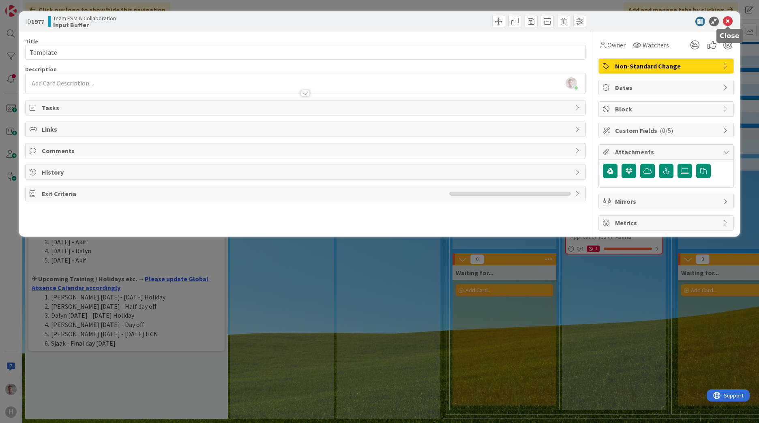
drag, startPoint x: 730, startPoint y: 21, endPoint x: 716, endPoint y: 25, distance: 13.9
click at [729, 21] on icon at bounding box center [728, 22] width 10 height 10
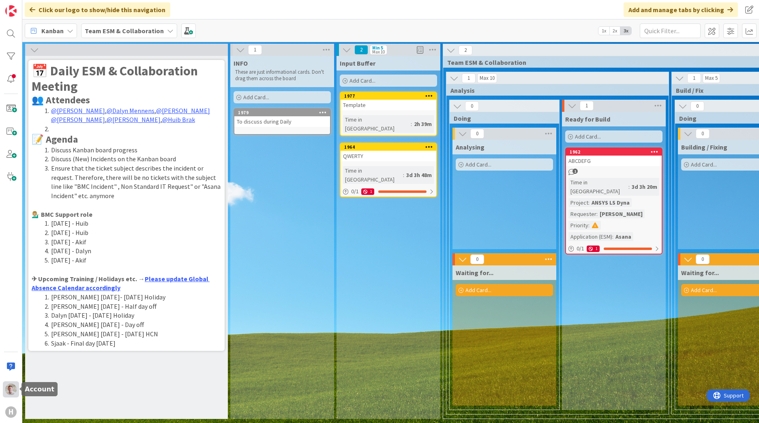
click at [16, 395] on div at bounding box center [11, 390] width 16 height 16
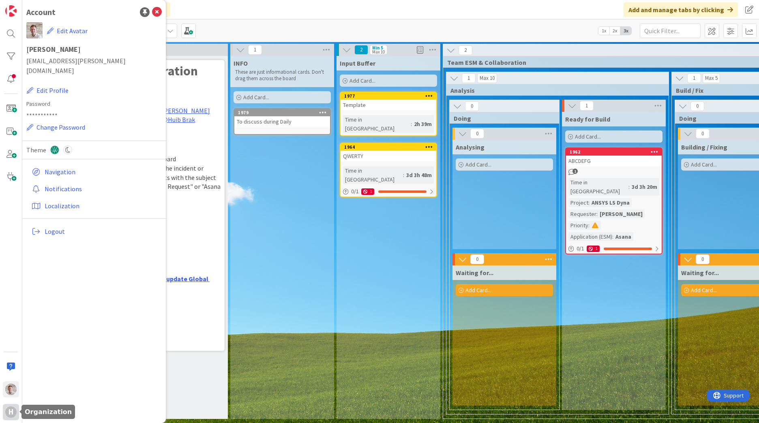
click at [13, 413] on div "H" at bounding box center [10, 412] width 11 height 11
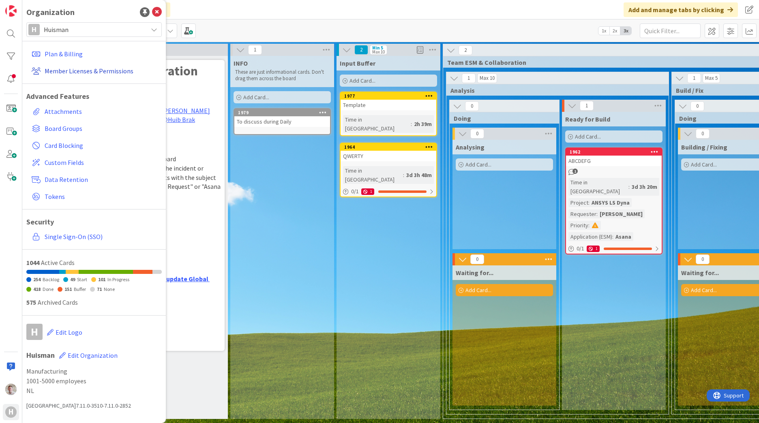
click at [68, 71] on link "Member Licenses & Permissions" at bounding box center [94, 71] width 133 height 15
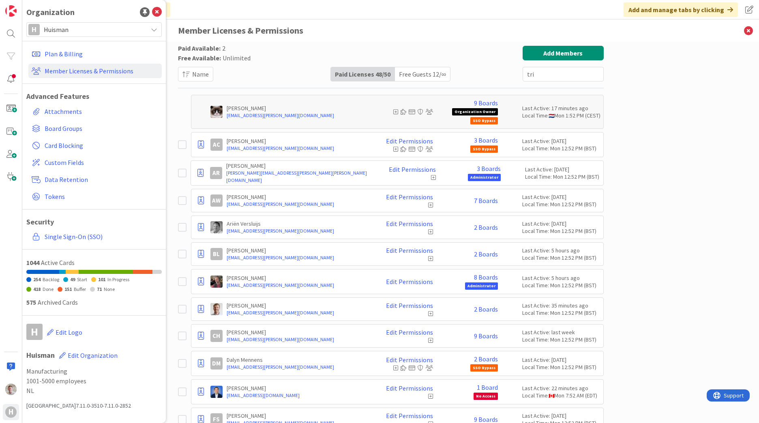
type input "tri"
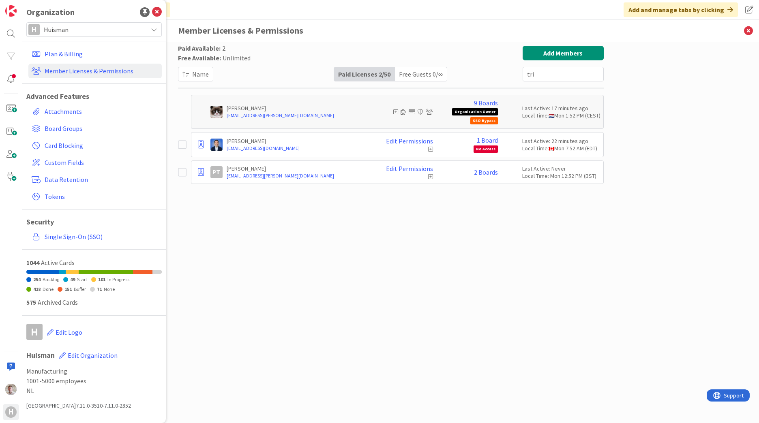
click at [182, 173] on icon at bounding box center [182, 173] width 9 height 10
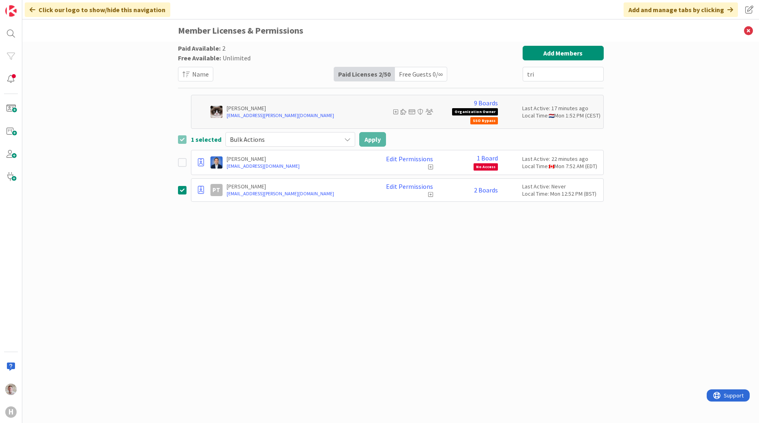
drag, startPoint x: 322, startPoint y: 187, endPoint x: 251, endPoint y: 188, distance: 71.0
click at [251, 188] on p "[PERSON_NAME]" at bounding box center [298, 186] width 142 height 7
click at [239, 189] on p "[PERSON_NAME]" at bounding box center [298, 186] width 142 height 7
click at [213, 190] on div "PT" at bounding box center [217, 190] width 12 height 12
click at [180, 187] on icon at bounding box center [182, 190] width 9 height 10
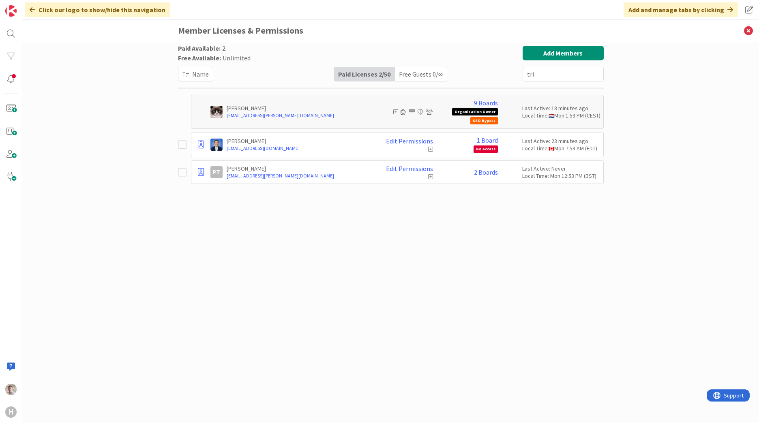
click at [430, 177] on icon at bounding box center [430, 177] width 5 height 6
click at [411, 170] on link "Edit Permissions" at bounding box center [409, 168] width 47 height 7
click at [305, 259] on div "Paid Available: 2 Free Available: Unlimited Name Paid Licenses 2 / 50 Free Gues…" at bounding box center [391, 224] width 426 height 357
click at [182, 173] on icon at bounding box center [182, 173] width 9 height 10
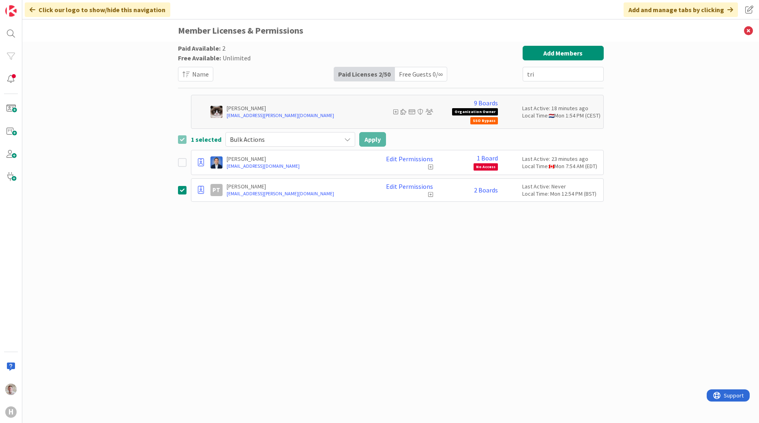
click at [256, 145] on span "Bulk Actions" at bounding box center [283, 139] width 107 height 11
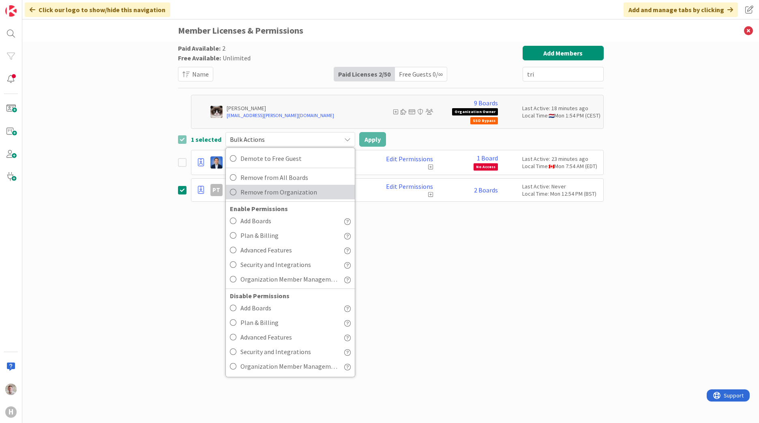
click at [262, 194] on span "Remove from Organization" at bounding box center [296, 192] width 110 height 12
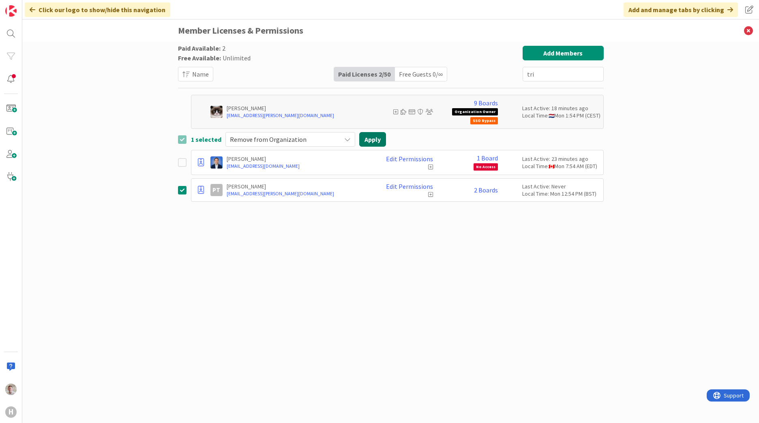
click at [365, 137] on button "Apply" at bounding box center [372, 139] width 27 height 15
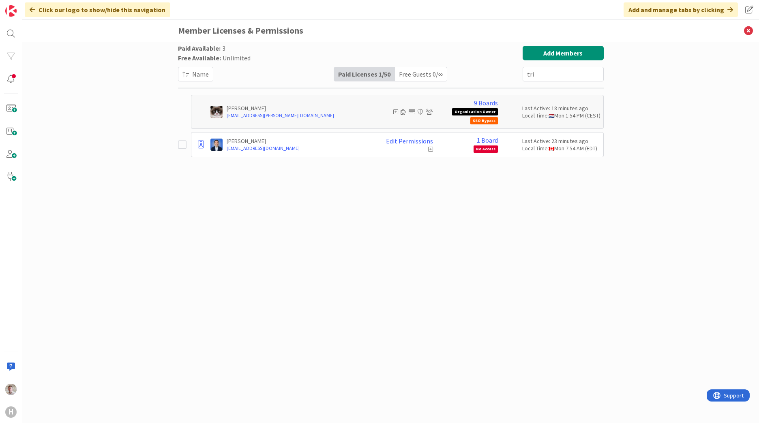
click at [425, 77] on div "Free Guests 0 / ∞" at bounding box center [421, 74] width 52 height 14
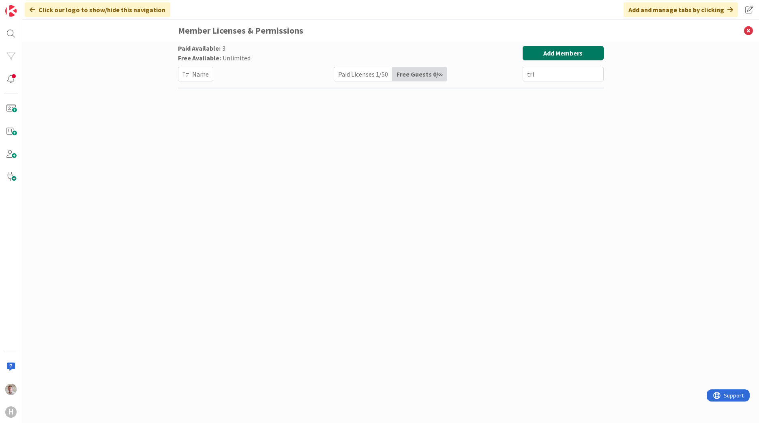
click at [561, 51] on button "Add Members" at bounding box center [563, 53] width 81 height 15
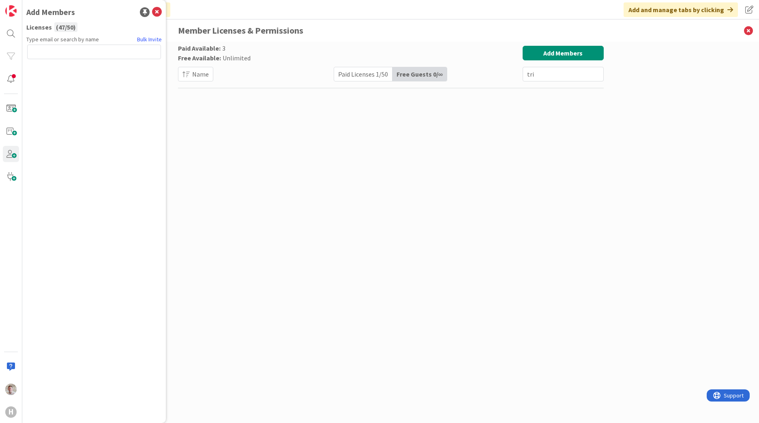
click at [57, 55] on input "text" at bounding box center [94, 52] width 134 height 15
type input "[EMAIL_ADDRESS][DOMAIN_NAME]"
click at [348, 74] on div "Paid Licenses 1 / 50" at bounding box center [363, 74] width 58 height 14
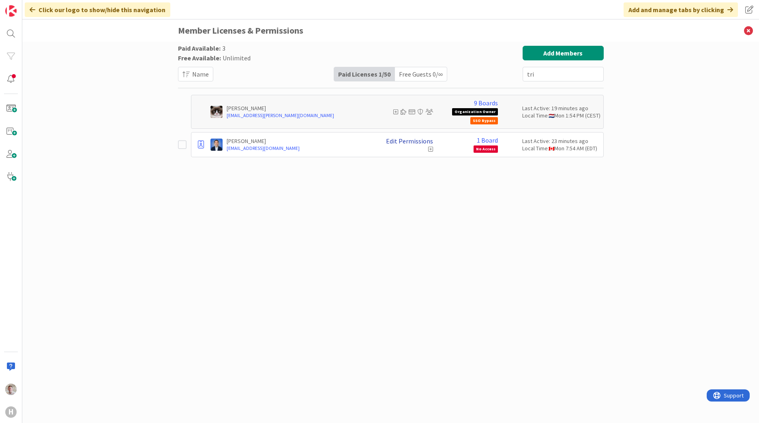
click at [398, 141] on link "Edit Permissions" at bounding box center [409, 141] width 47 height 7
drag, startPoint x: 393, startPoint y: 245, endPoint x: 418, endPoint y: 221, distance: 34.1
click at [394, 244] on div "Paid Available: 3 Free Available: Unlimited Name Paid Licenses 1 / 50 Free Gues…" at bounding box center [391, 224] width 426 height 357
click at [488, 142] on link "1 Board" at bounding box center [487, 140] width 21 height 7
click at [394, 228] on div "Paid Available: 3 Free Available: Unlimited Name Paid Licenses 1 / 50 Free Gues…" at bounding box center [391, 224] width 426 height 357
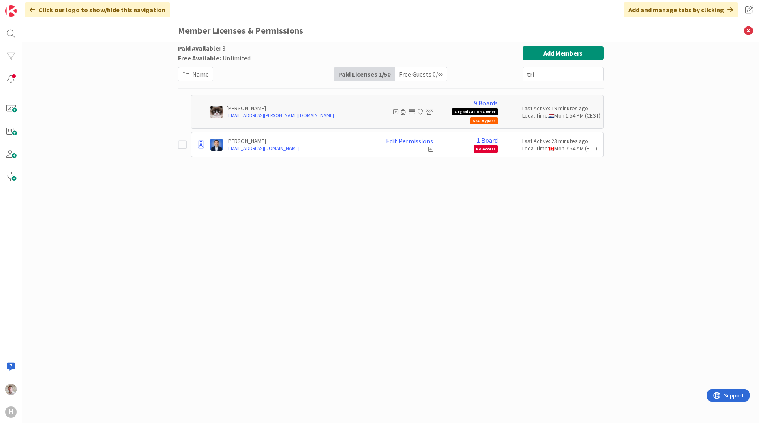
click at [0, 78] on html "H Click our logo to show/hide this navigation Add and manage tabs by clicking M…" at bounding box center [379, 211] width 759 height 423
click at [9, 78] on div at bounding box center [11, 79] width 16 height 16
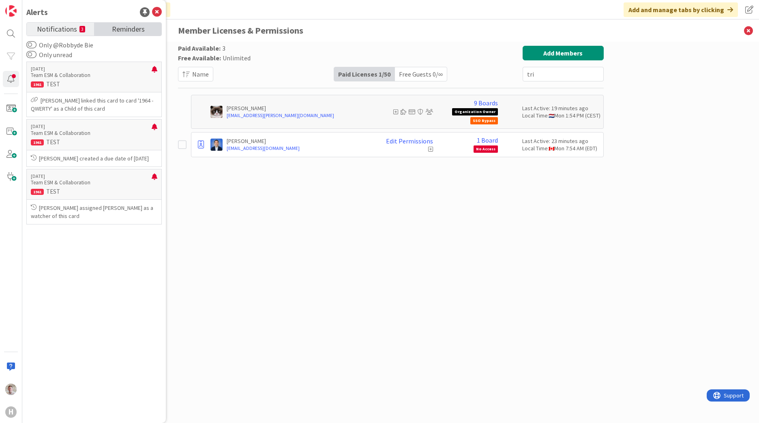
click at [139, 30] on span "Reminders" at bounding box center [128, 28] width 33 height 11
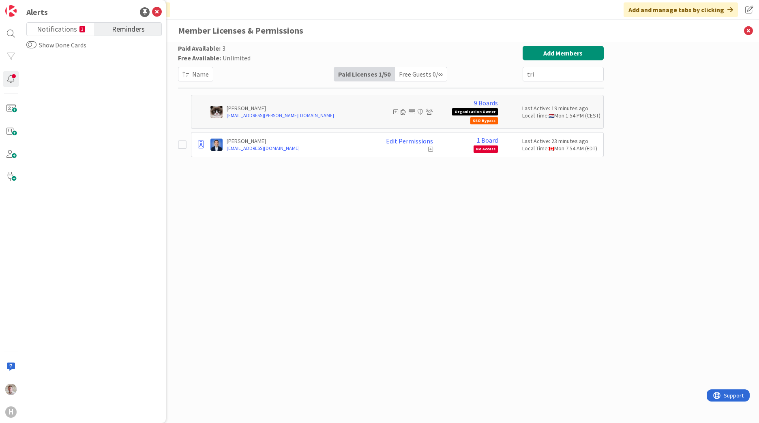
click at [74, 37] on div "Notifications 3 Reminders Show Done Cards" at bounding box center [93, 219] width 135 height 395
click at [71, 32] on span "Notifications" at bounding box center [57, 28] width 40 height 11
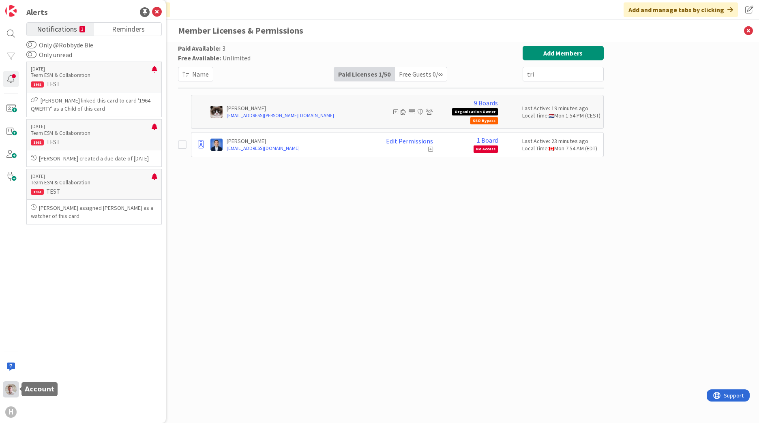
click at [4, 393] on div at bounding box center [11, 390] width 16 height 16
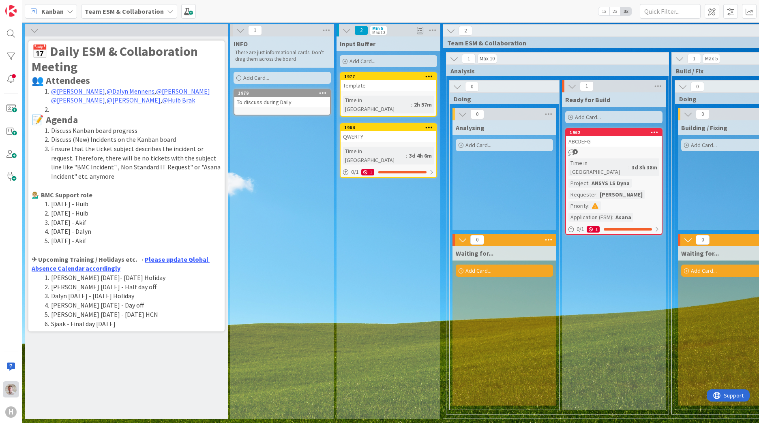
click at [5, 391] on div at bounding box center [11, 390] width 16 height 16
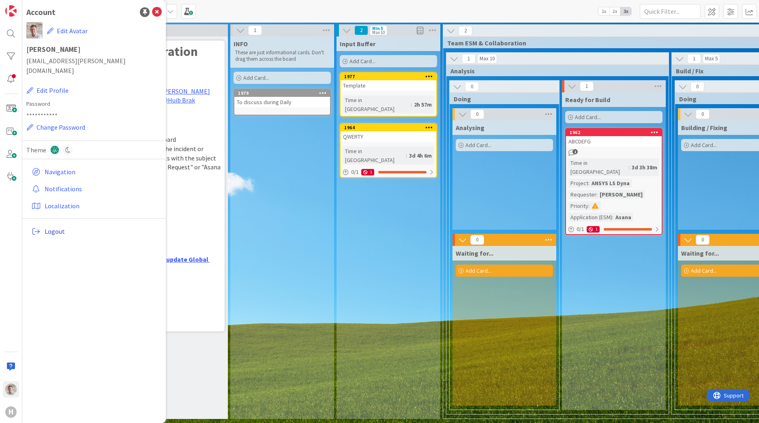
click at [58, 227] on span "Logout" at bounding box center [102, 232] width 114 height 10
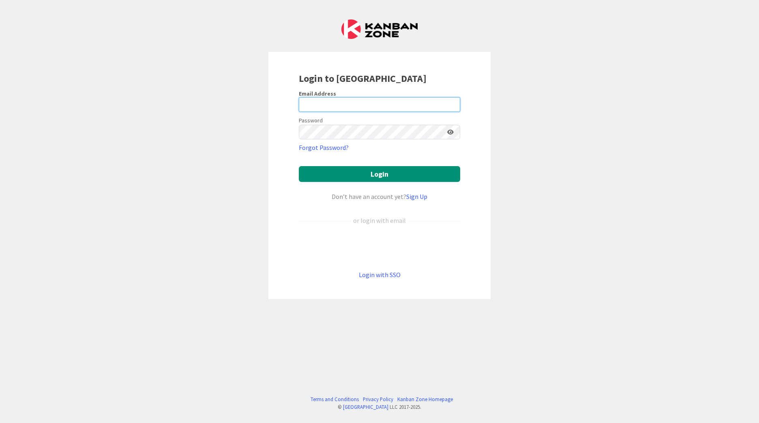
type input "[EMAIL_ADDRESS][PERSON_NAME][DOMAIN_NAME]"
click at [373, 274] on link "Login with SSO" at bounding box center [380, 275] width 42 height 8
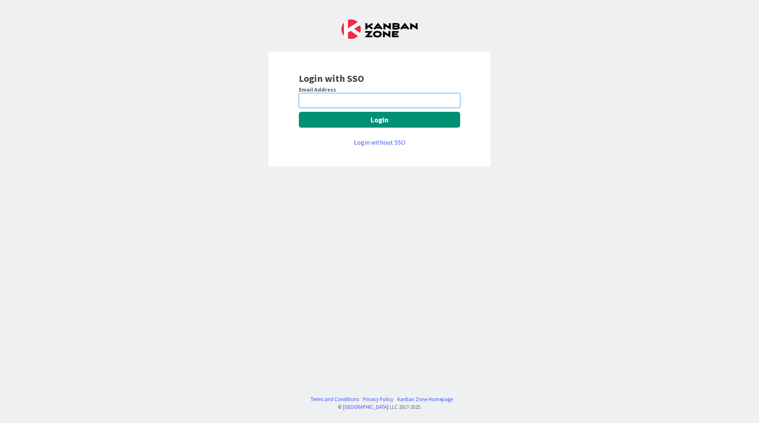
click at [363, 101] on input "email" at bounding box center [379, 100] width 161 height 15
click at [369, 103] on input "email" at bounding box center [379, 100] width 161 height 15
type input "[EMAIL_ADDRESS][PERSON_NAME][DOMAIN_NAME]"
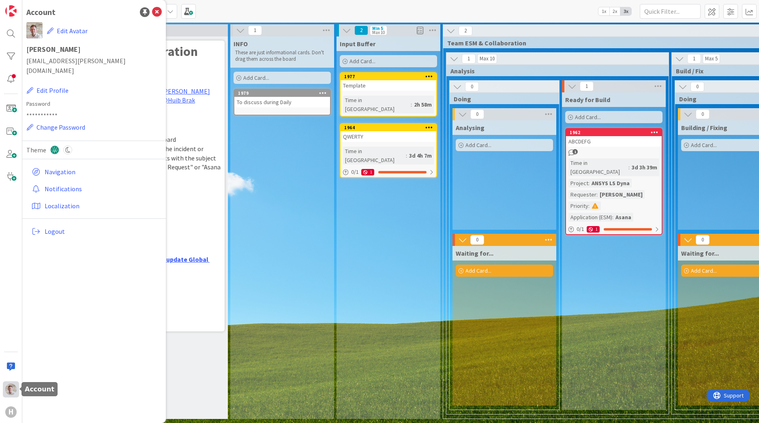
click at [9, 391] on img at bounding box center [10, 389] width 11 height 11
click at [17, 407] on div "H" at bounding box center [11, 412] width 16 height 16
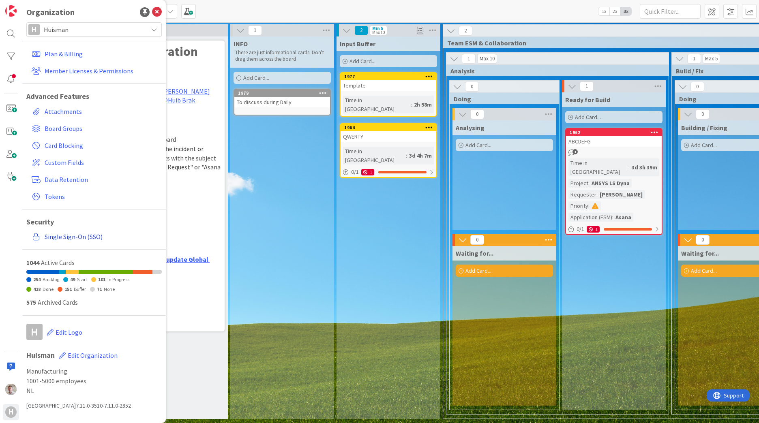
click at [70, 241] on link "Single Sign-On (SSO)" at bounding box center [94, 237] width 133 height 15
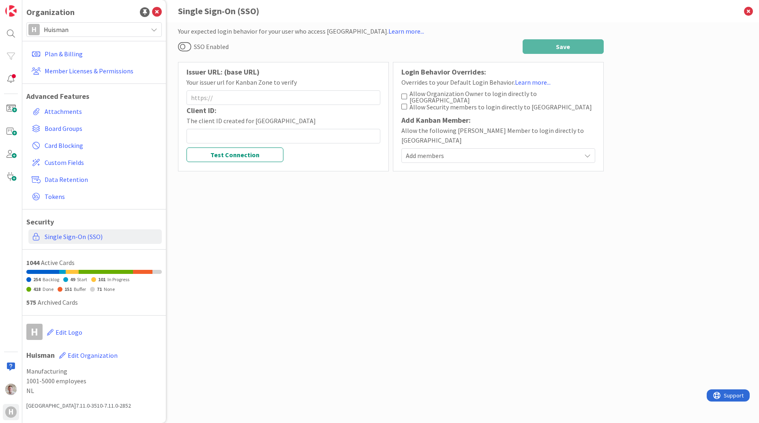
type input "[URL][DOMAIN_NAME]"
type input "56878d46-b86b-4768-bbb0-01250c73968f"
